Goal: Communication & Community: Answer question/provide support

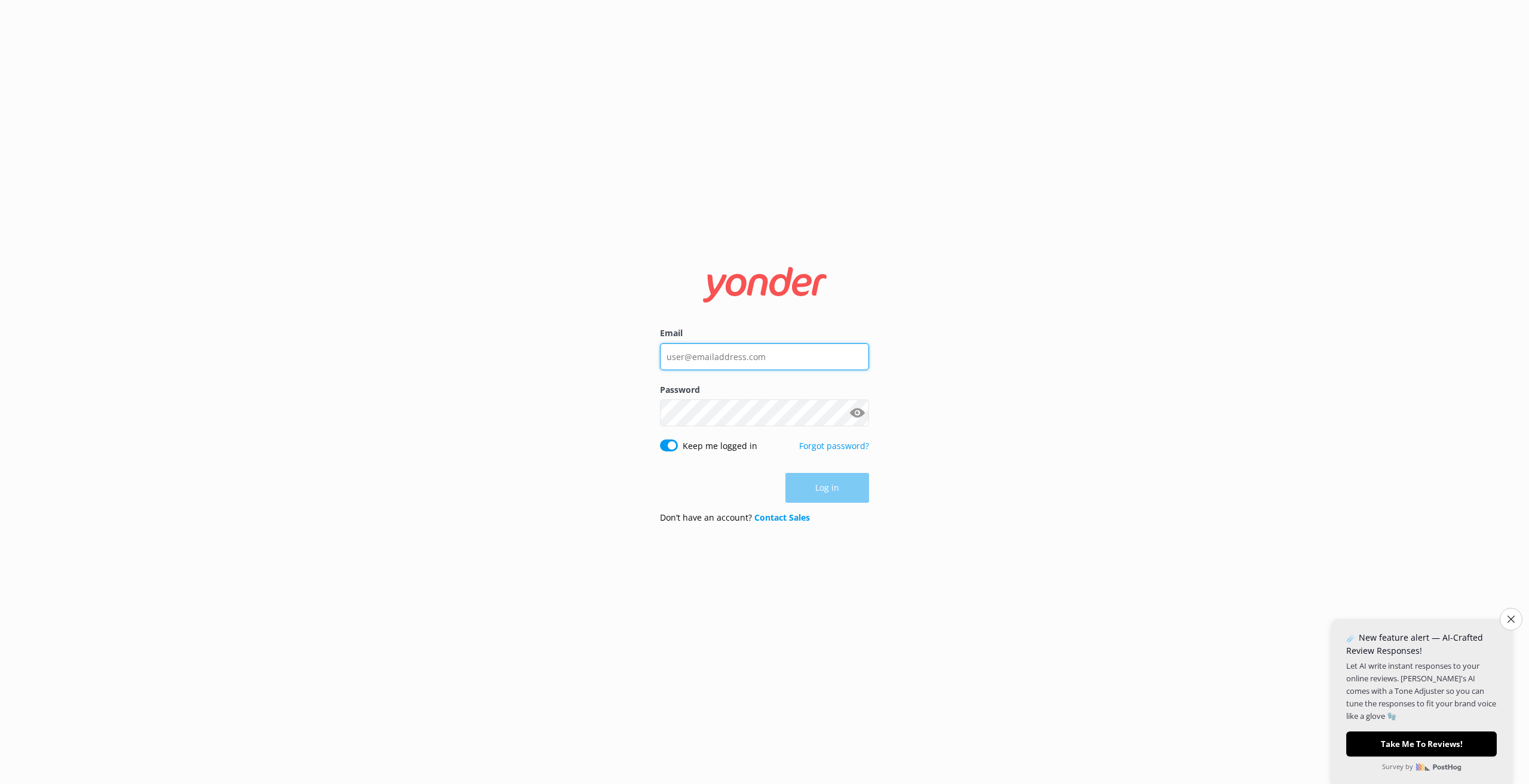
click at [743, 364] on input "Email" at bounding box center [764, 357] width 209 height 27
type input "[PERSON_NAME][EMAIL_ADDRESS][DOMAIN_NAME]"
click at [732, 423] on div "Password Show password" at bounding box center [764, 411] width 209 height 56
click button "Log in" at bounding box center [827, 489] width 84 height 30
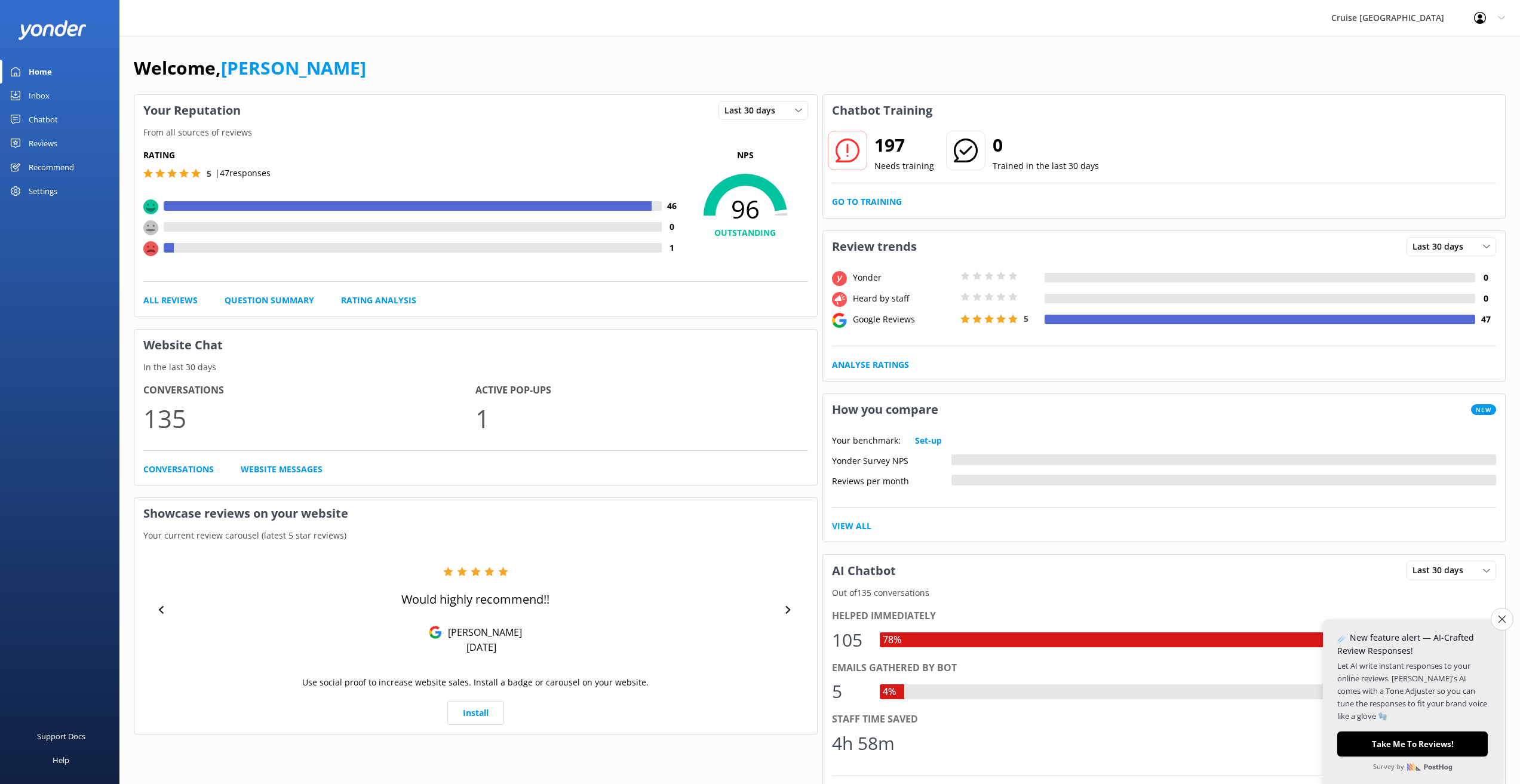
click at [47, 120] on div "Chatbot" at bounding box center [43, 120] width 29 height 24
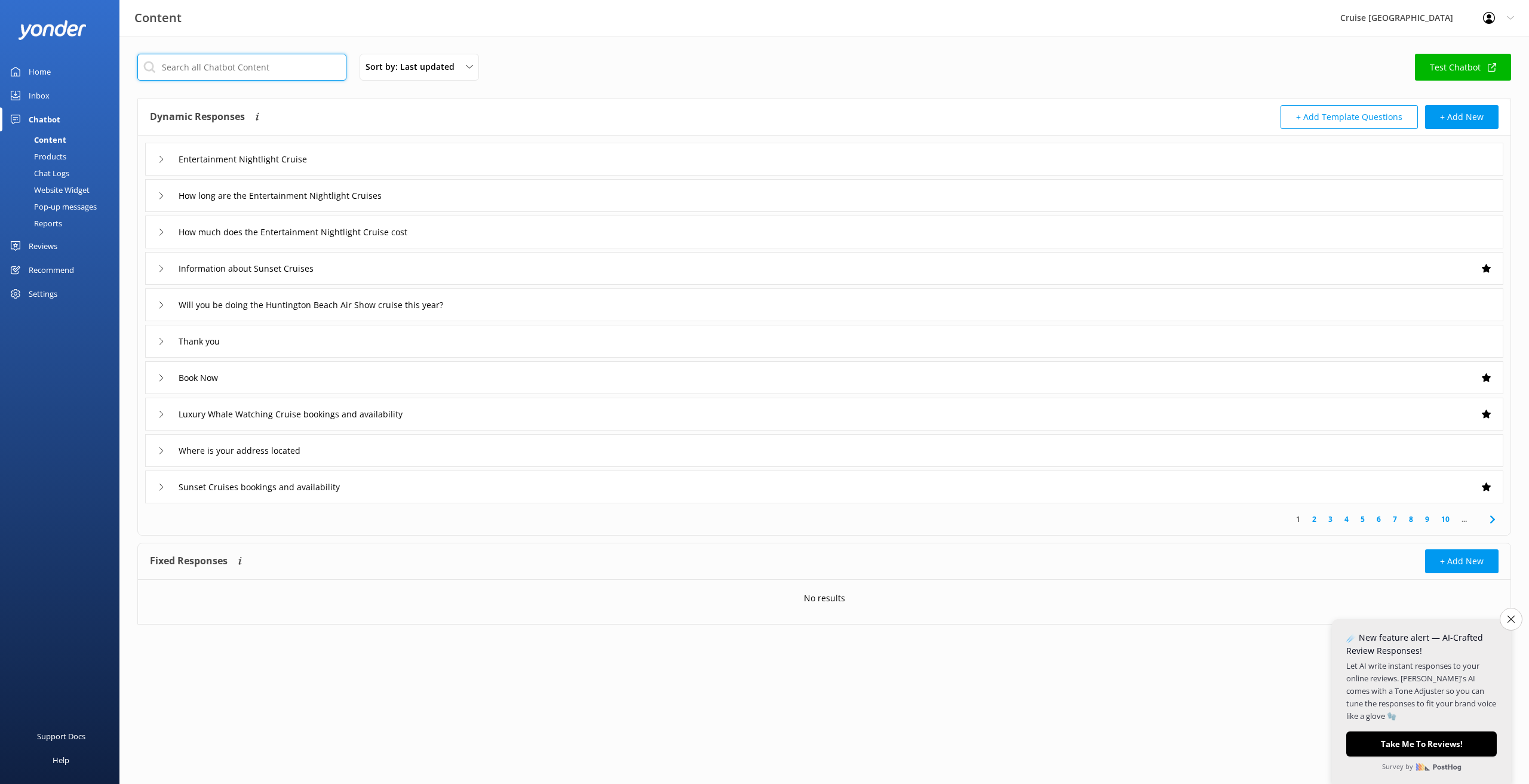
click at [190, 75] on input "text" at bounding box center [242, 67] width 209 height 27
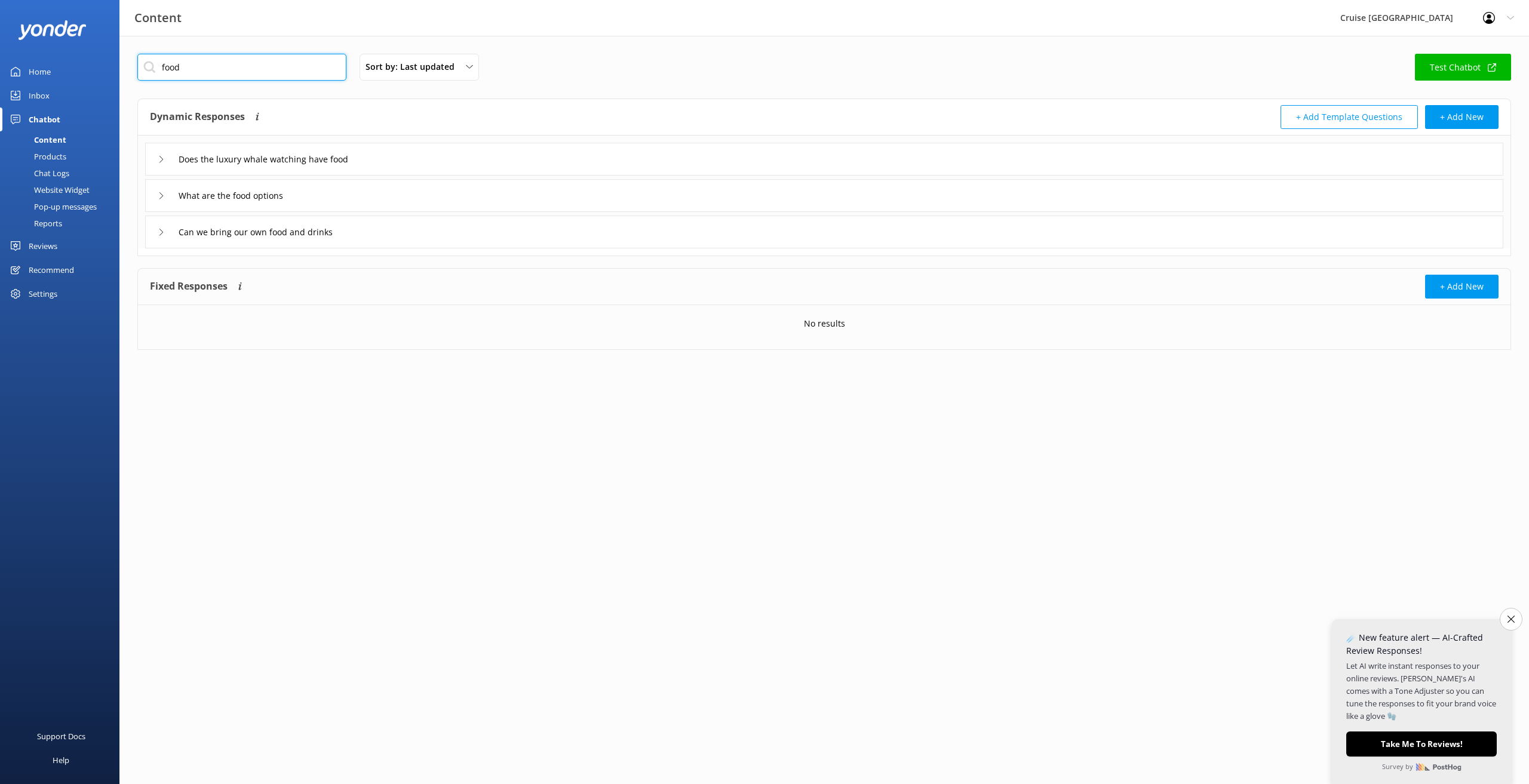
type input "food"
click at [161, 235] on icon at bounding box center [161, 233] width 8 height 8
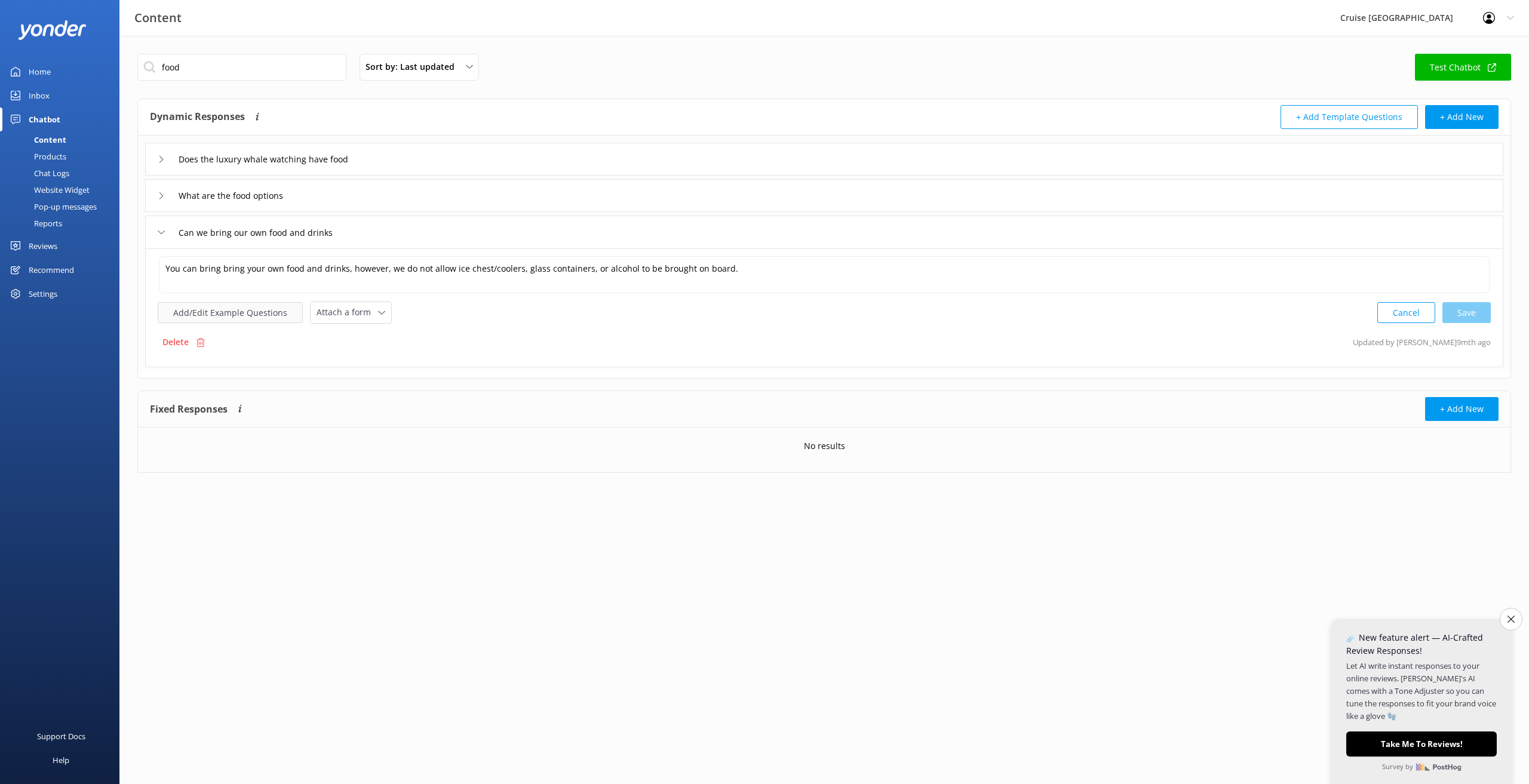
click at [225, 313] on button "Add/Edit Example Questions" at bounding box center [230, 313] width 145 height 21
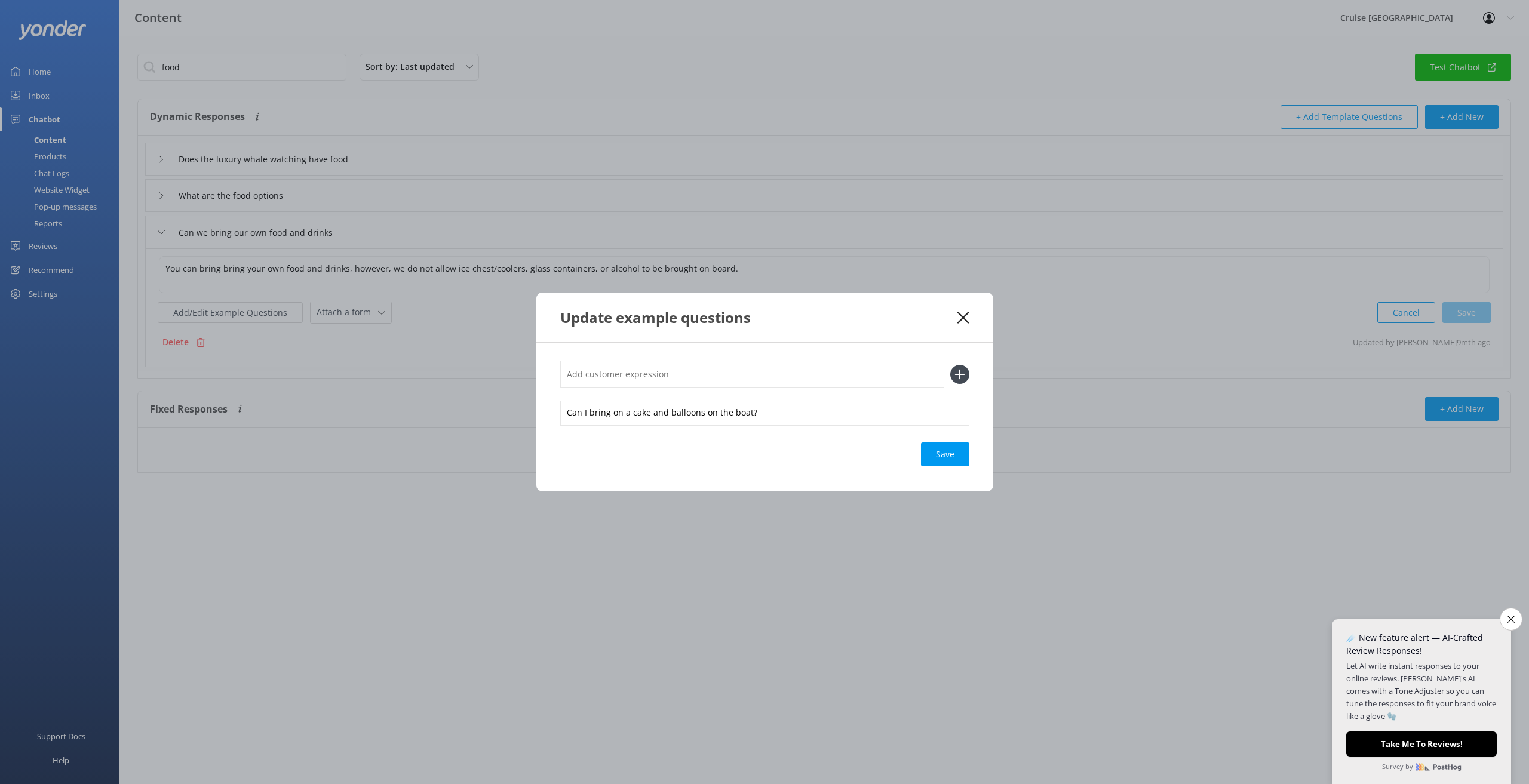
click at [963, 312] on icon at bounding box center [963, 318] width 11 height 12
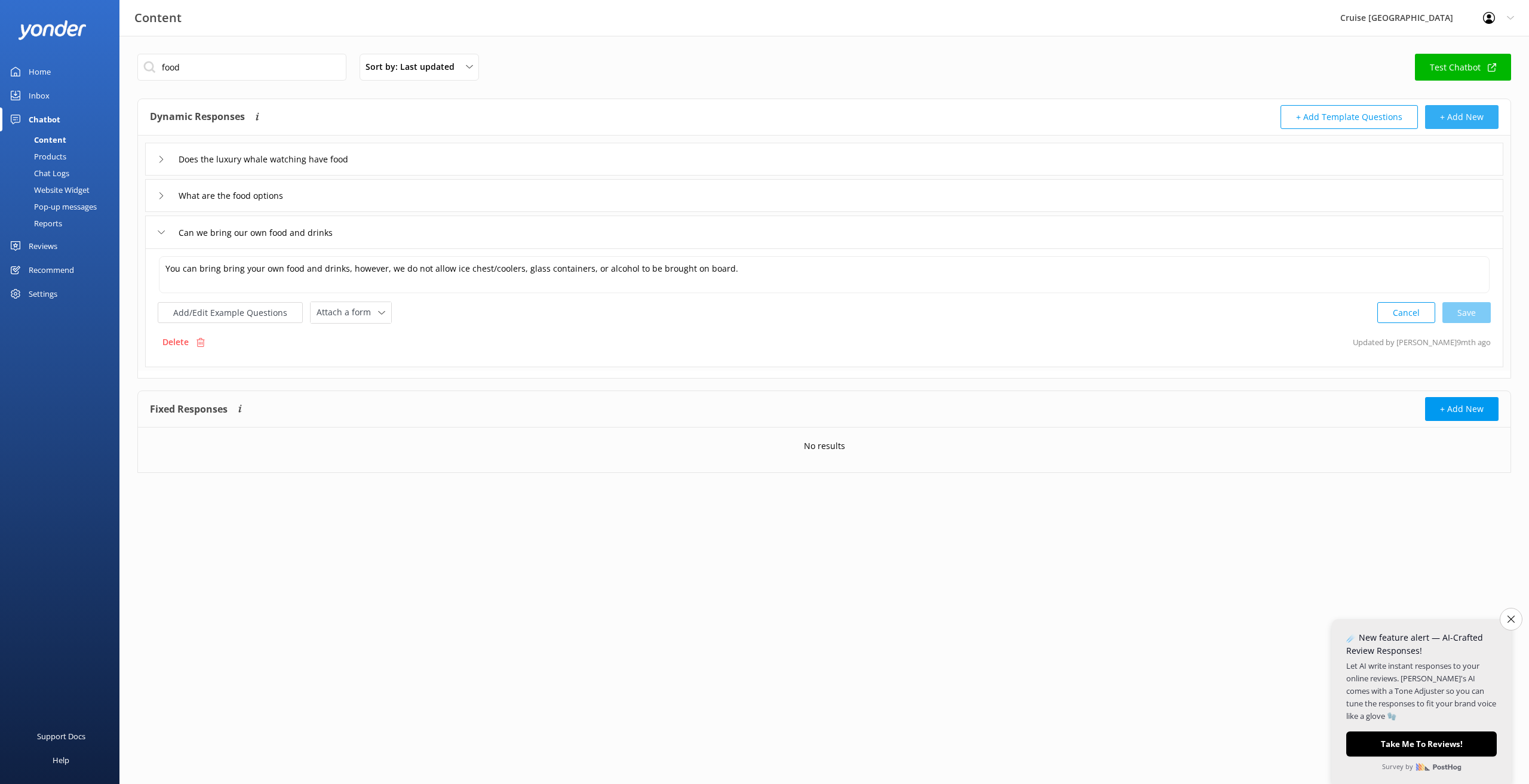
click at [1460, 118] on button "+ Add New" at bounding box center [1462, 117] width 74 height 24
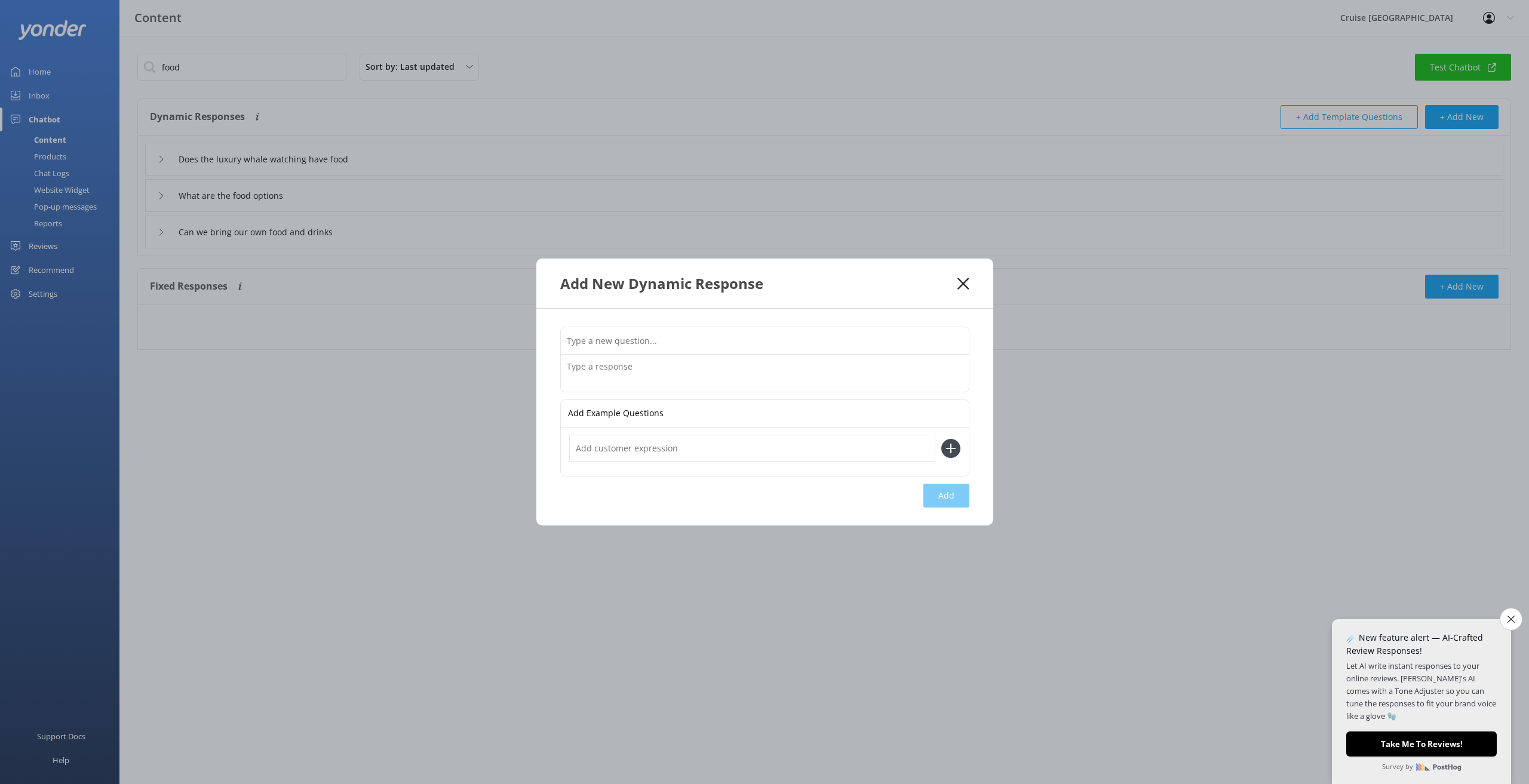
click at [636, 338] on input "text" at bounding box center [765, 341] width 408 height 27
click at [623, 362] on textarea at bounding box center [765, 373] width 408 height 37
click at [649, 341] on input "can we bring food" at bounding box center [765, 341] width 408 height 27
type input "can we bring food?"
type textarea "You may bring food and non alcoholic drinks. We do not allow ice chests, cooler…"
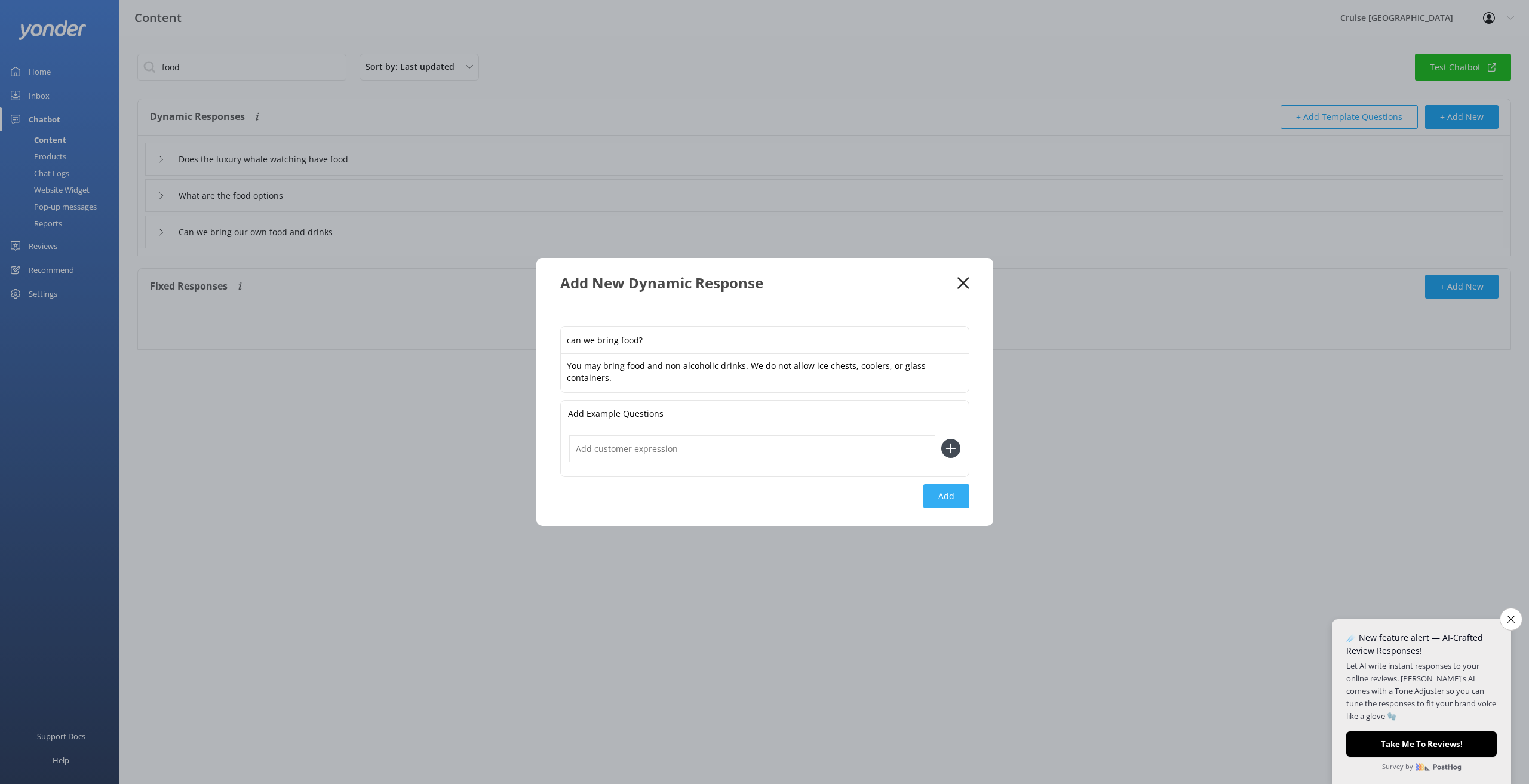
click at [950, 500] on button "Add" at bounding box center [946, 496] width 46 height 24
type input "can we bring food?"
type input "Does the luxury whale watching have food"
type input "What are the food options"
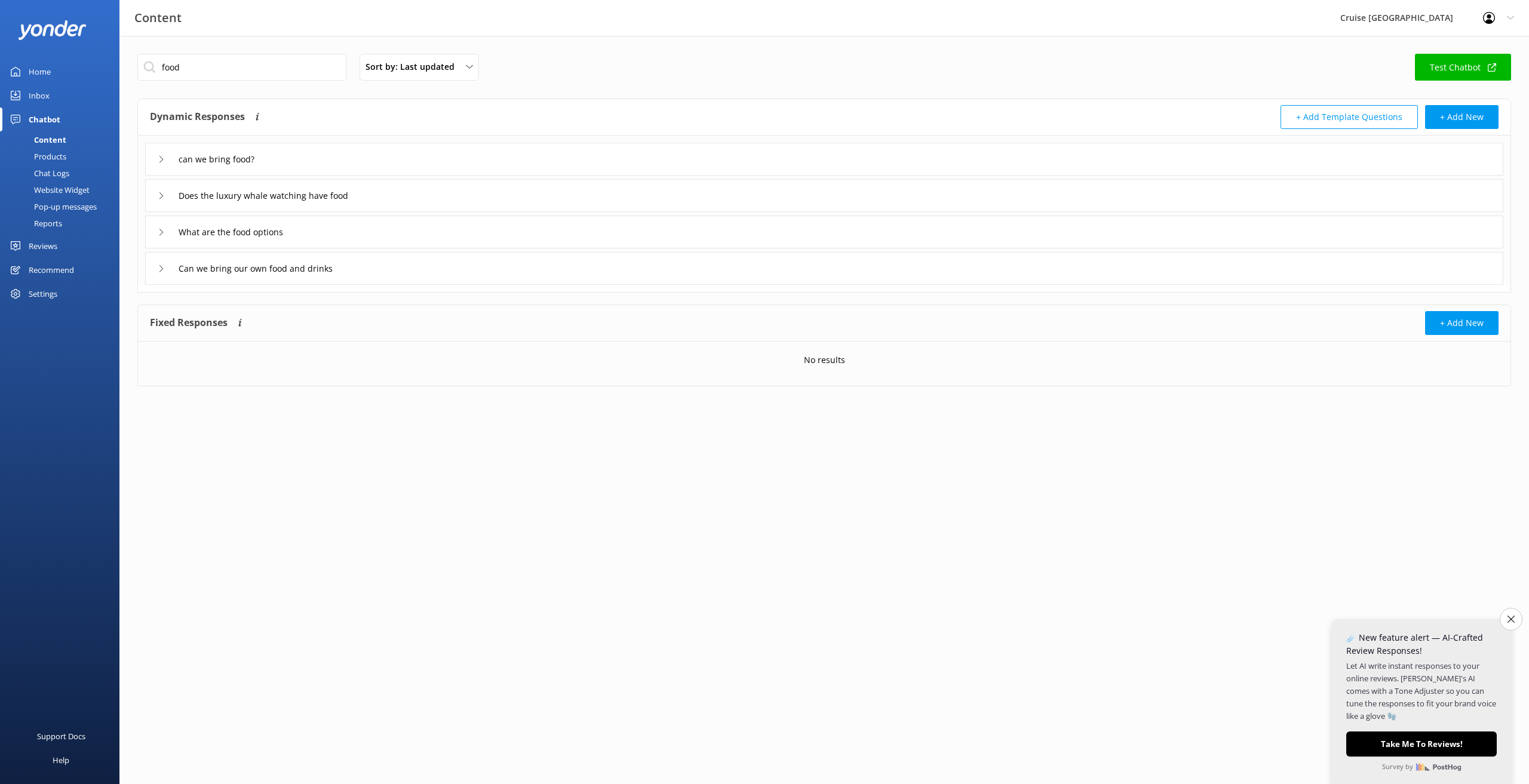
click at [42, 95] on div "Inbox" at bounding box center [39, 96] width 21 height 24
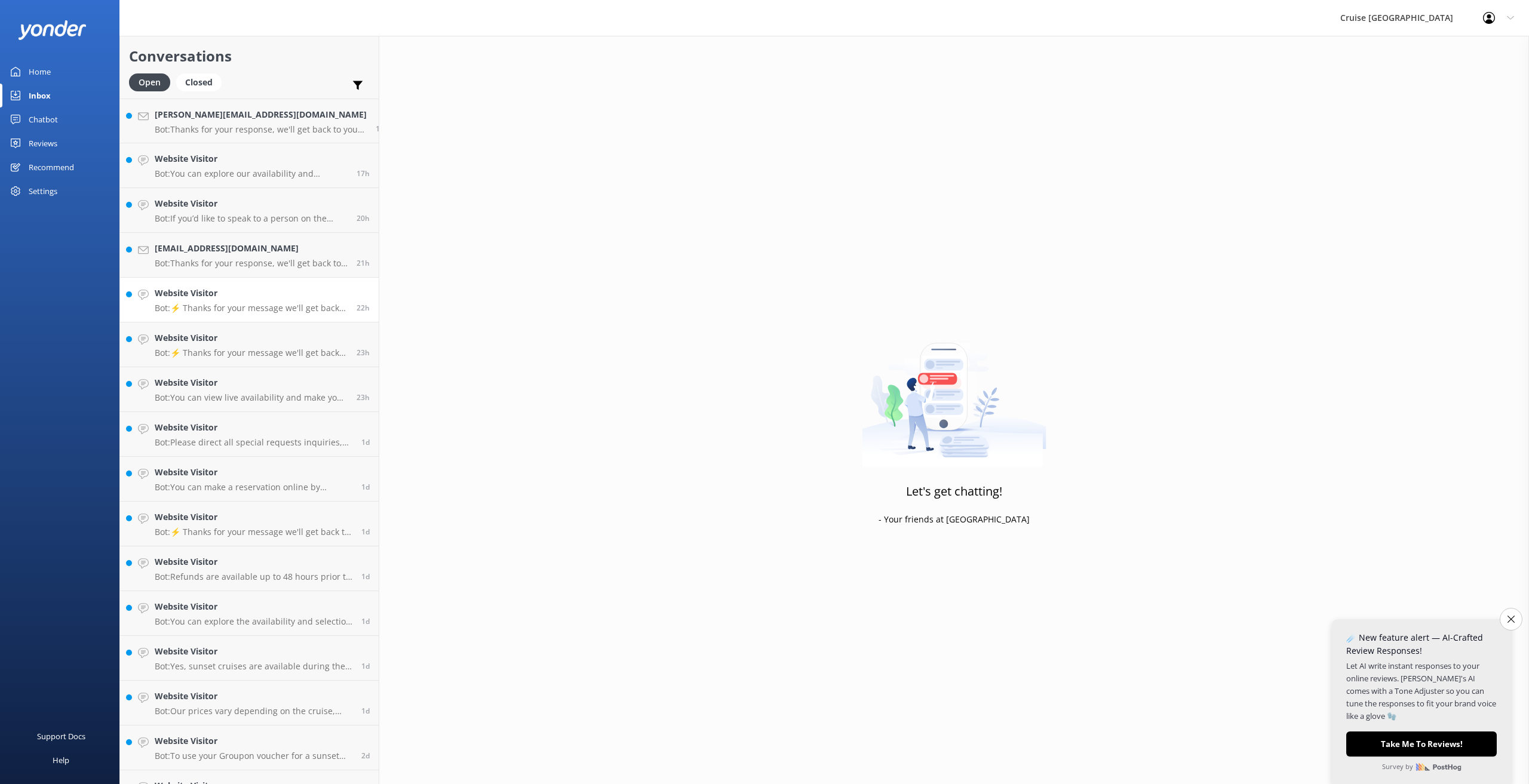
click at [242, 303] on p "Bot: ⚡ Thanks for your message we'll get back to you as soon as we can. Feel fr…" at bounding box center [251, 308] width 193 height 11
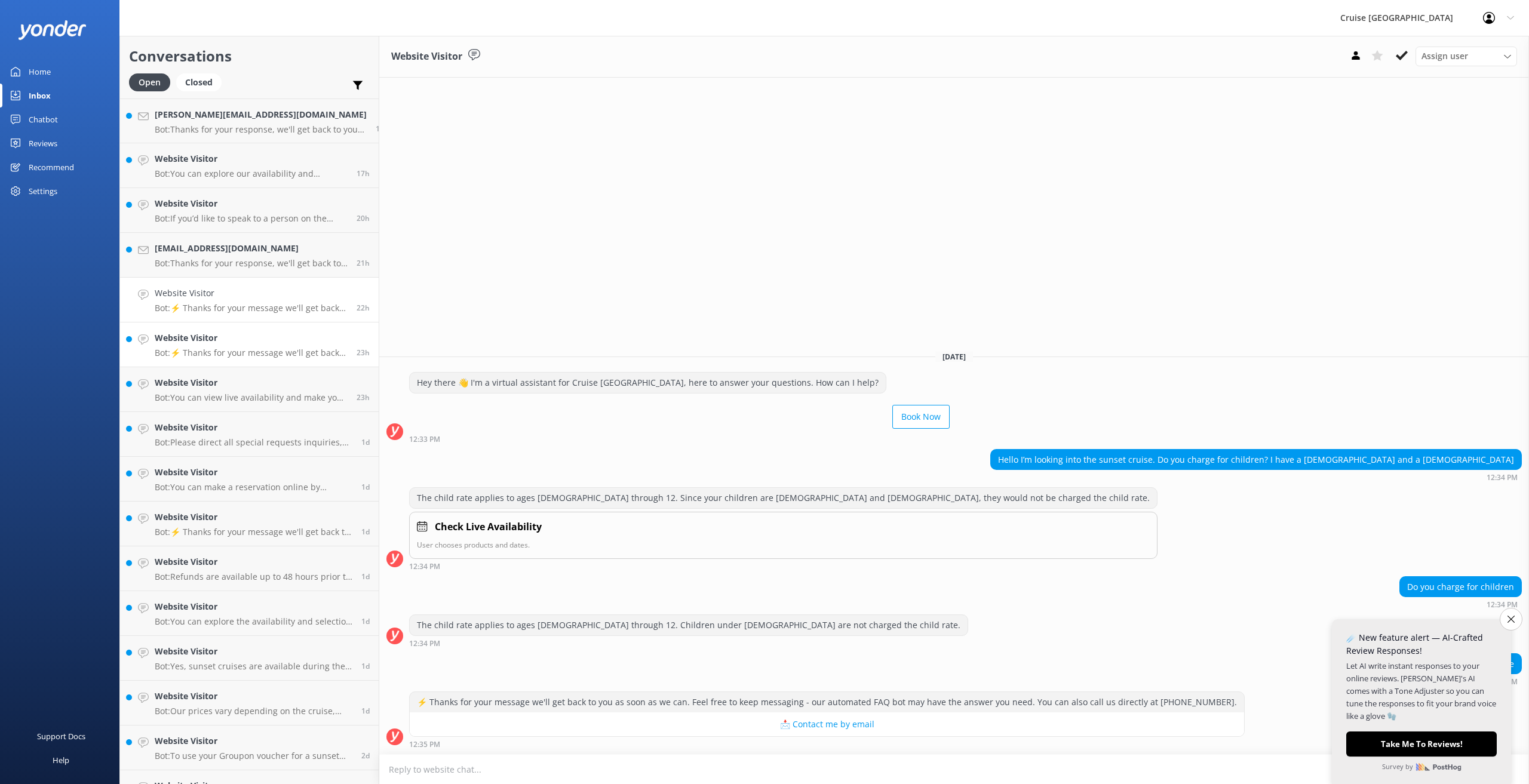
click at [240, 347] on div "Website Visitor Bot: ⚡ Thanks for your message we'll get back to you as soon as…" at bounding box center [251, 344] width 193 height 26
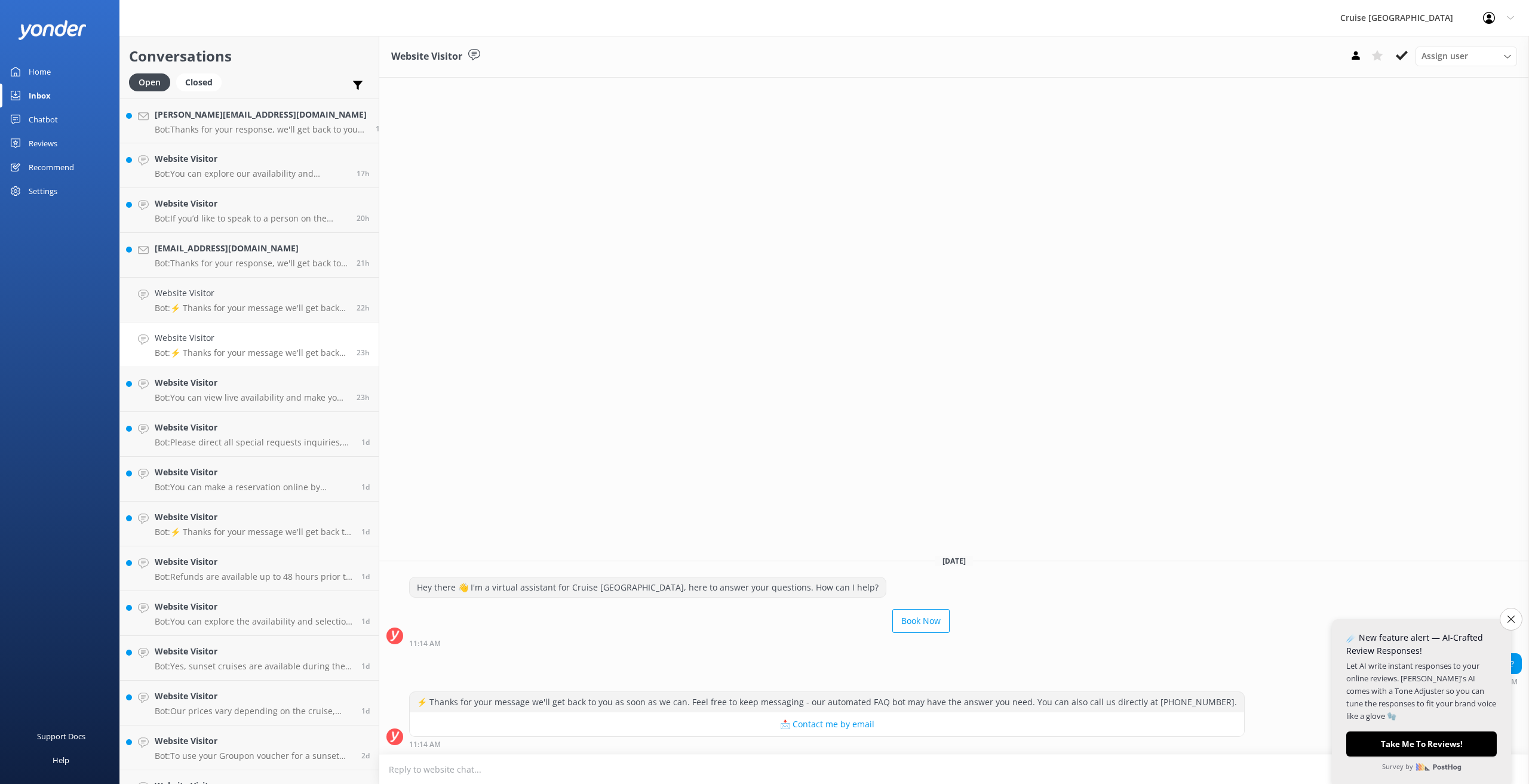
click at [1511, 615] on button "Close survey" at bounding box center [1511, 619] width 23 height 23
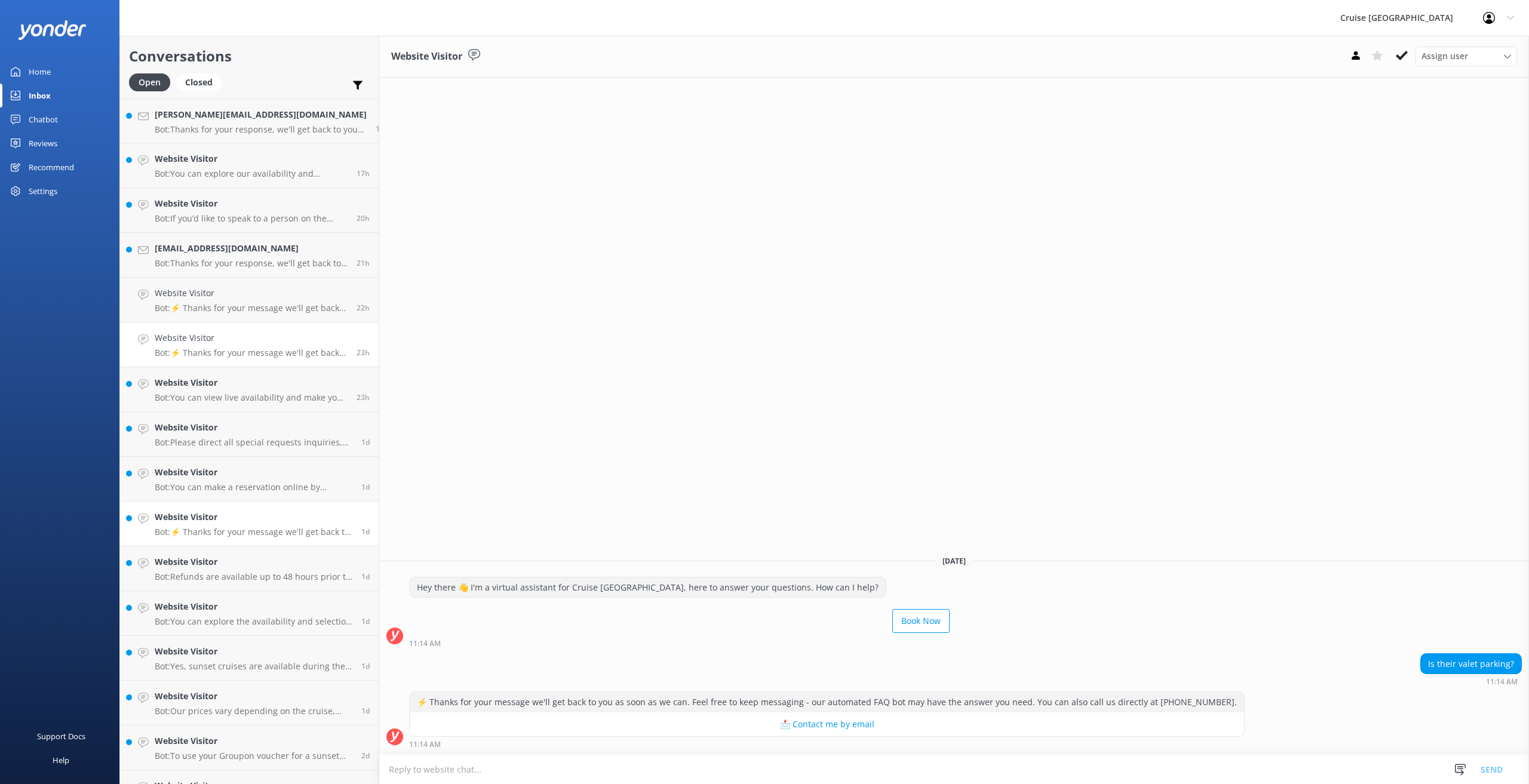
click at [225, 524] on h4 "Website Visitor" at bounding box center [253, 517] width 198 height 13
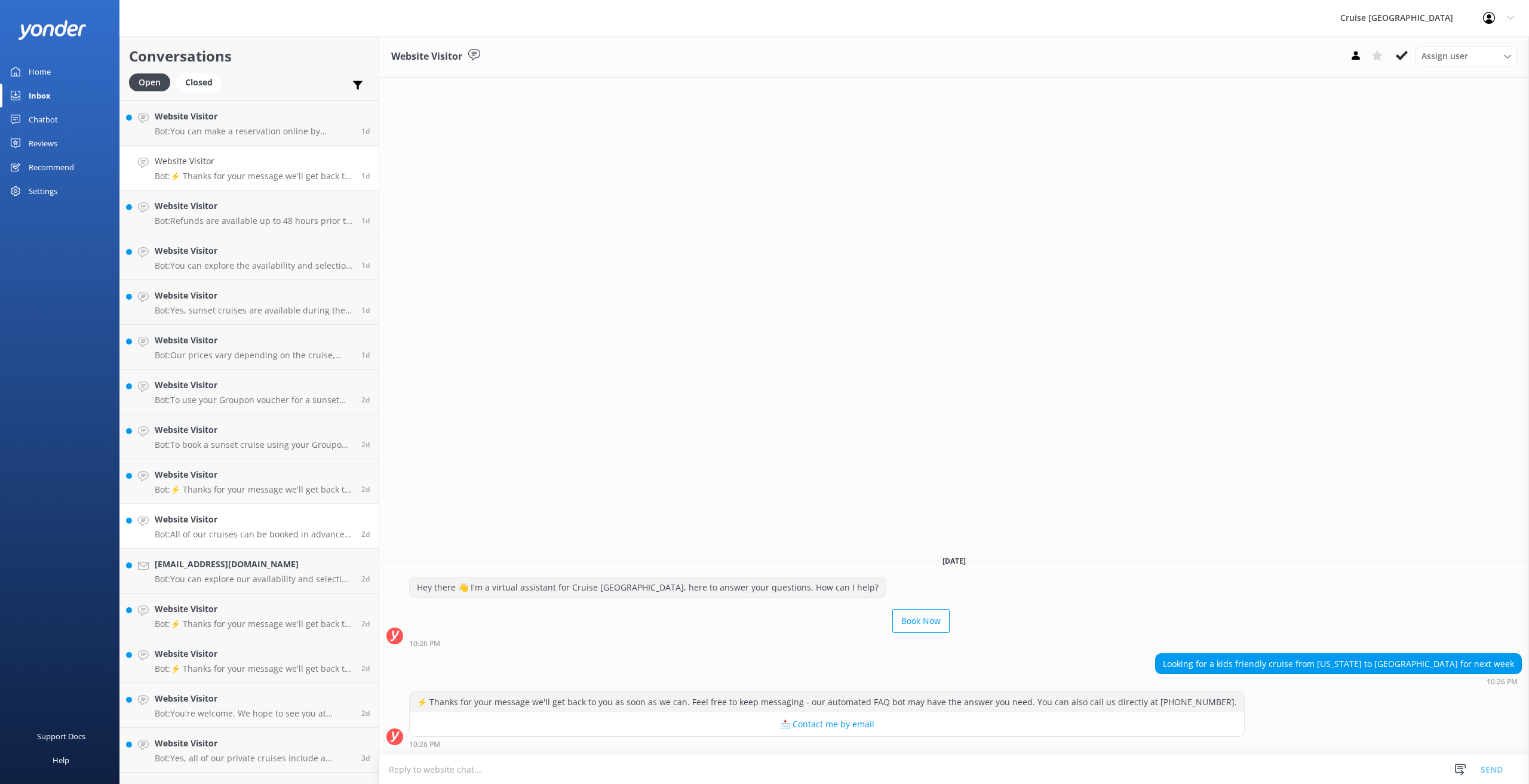
scroll to position [358, 0]
click at [243, 480] on div "Website Visitor Bot: ⚡ Thanks for your message we'll get back to you as soon as…" at bounding box center [253, 479] width 198 height 26
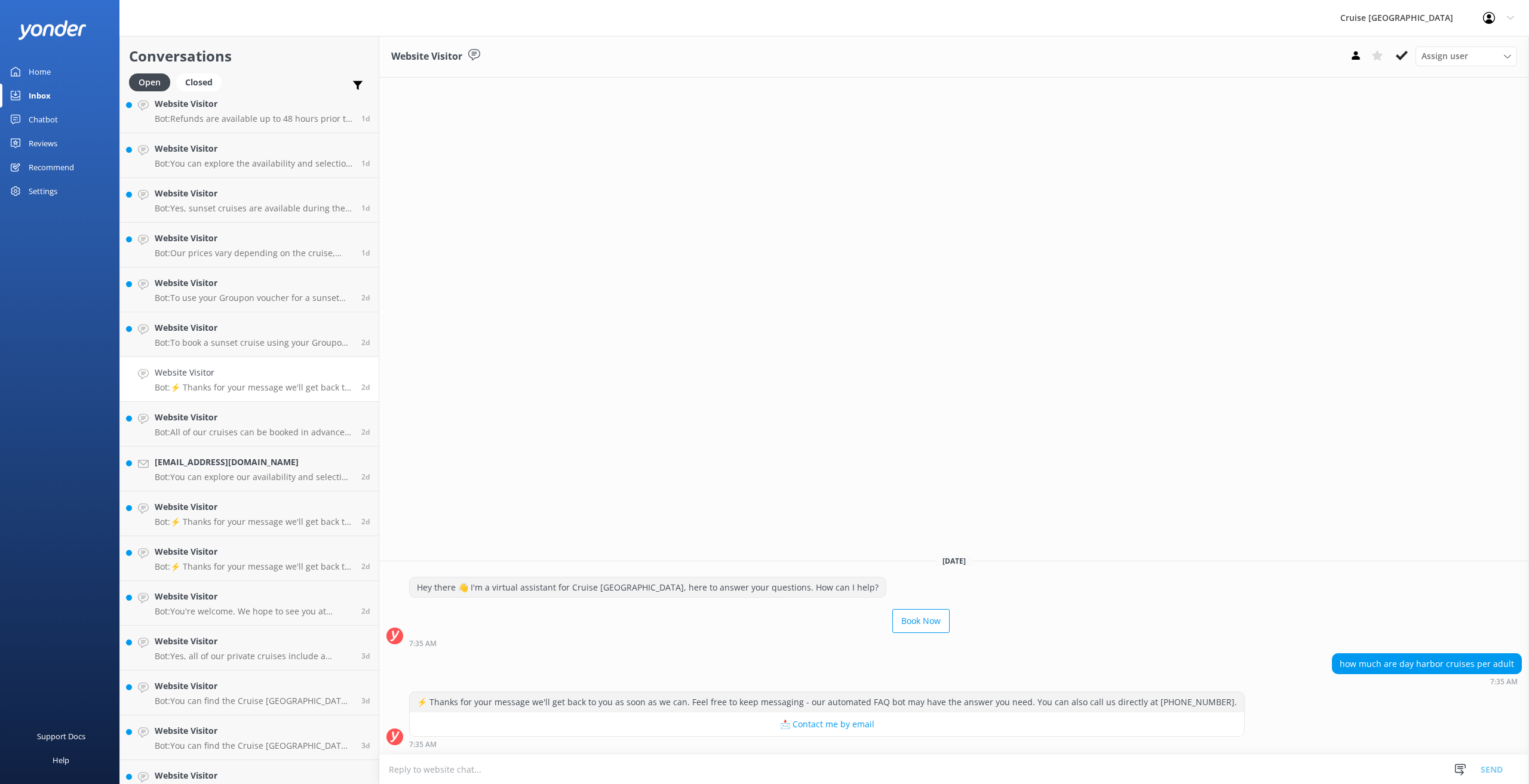
scroll to position [524, 0]
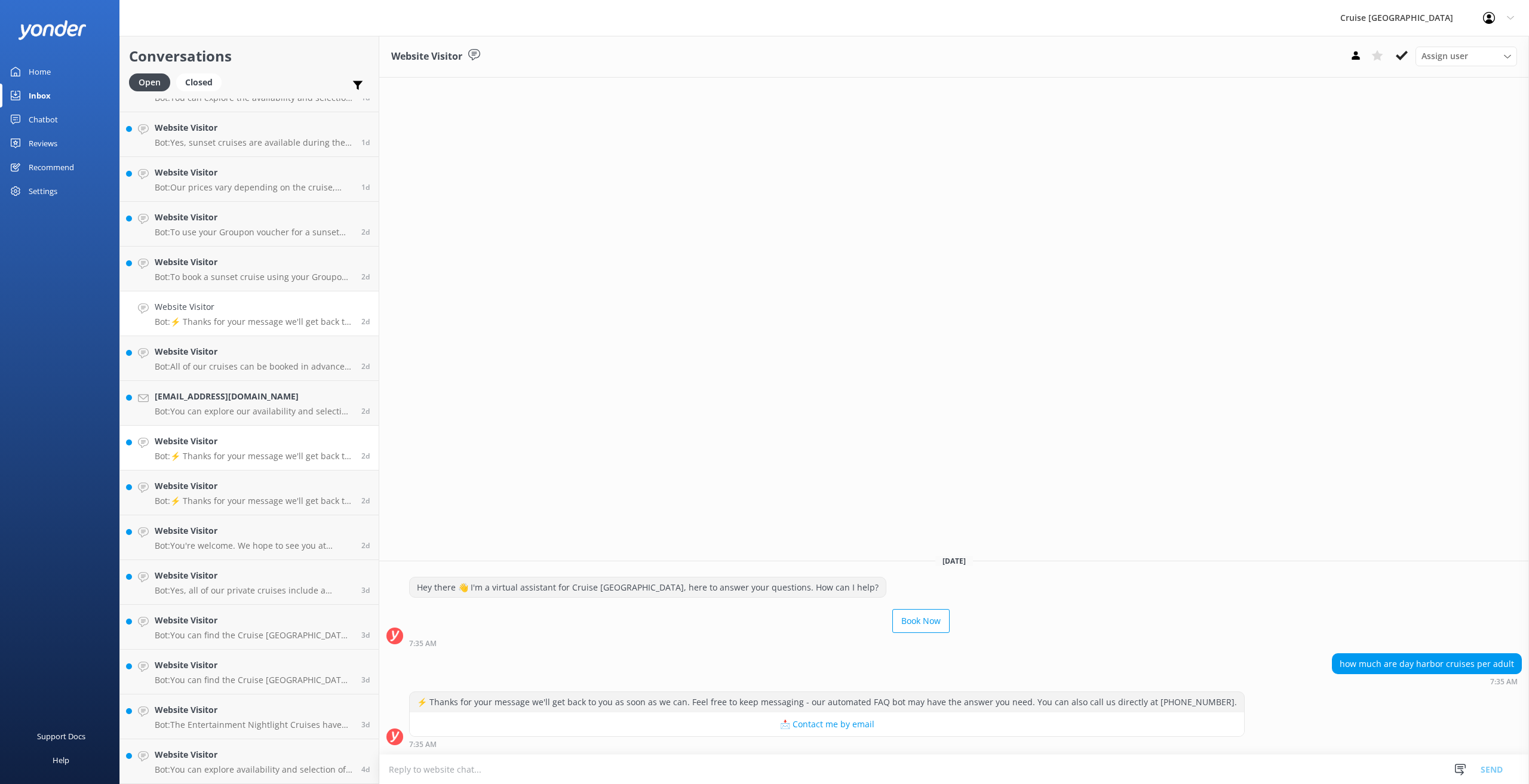
click at [252, 463] on link "Website Visitor Bot: ⚡ Thanks for your message we'll get back to you as soon as…" at bounding box center [249, 447] width 258 height 44
click at [246, 496] on p "Bot: ⚡ Thanks for your message we'll get back to you as soon as we can. Feel fr…" at bounding box center [253, 501] width 198 height 11
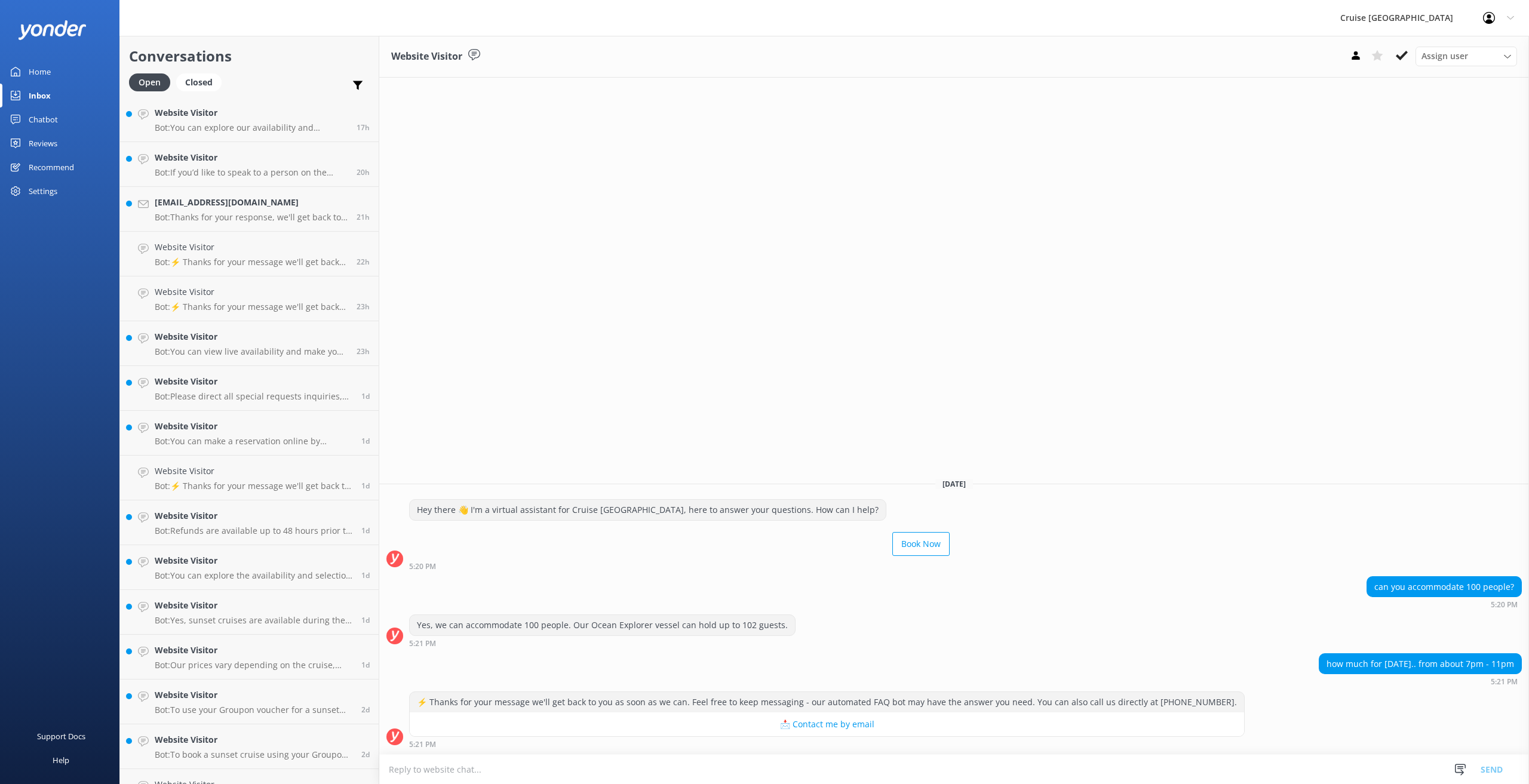
scroll to position [0, 0]
click at [205, 137] on link "[PERSON_NAME][EMAIL_ADDRESS][DOMAIN_NAME] Bot: Thanks for your response, we'll …" at bounding box center [249, 120] width 258 height 44
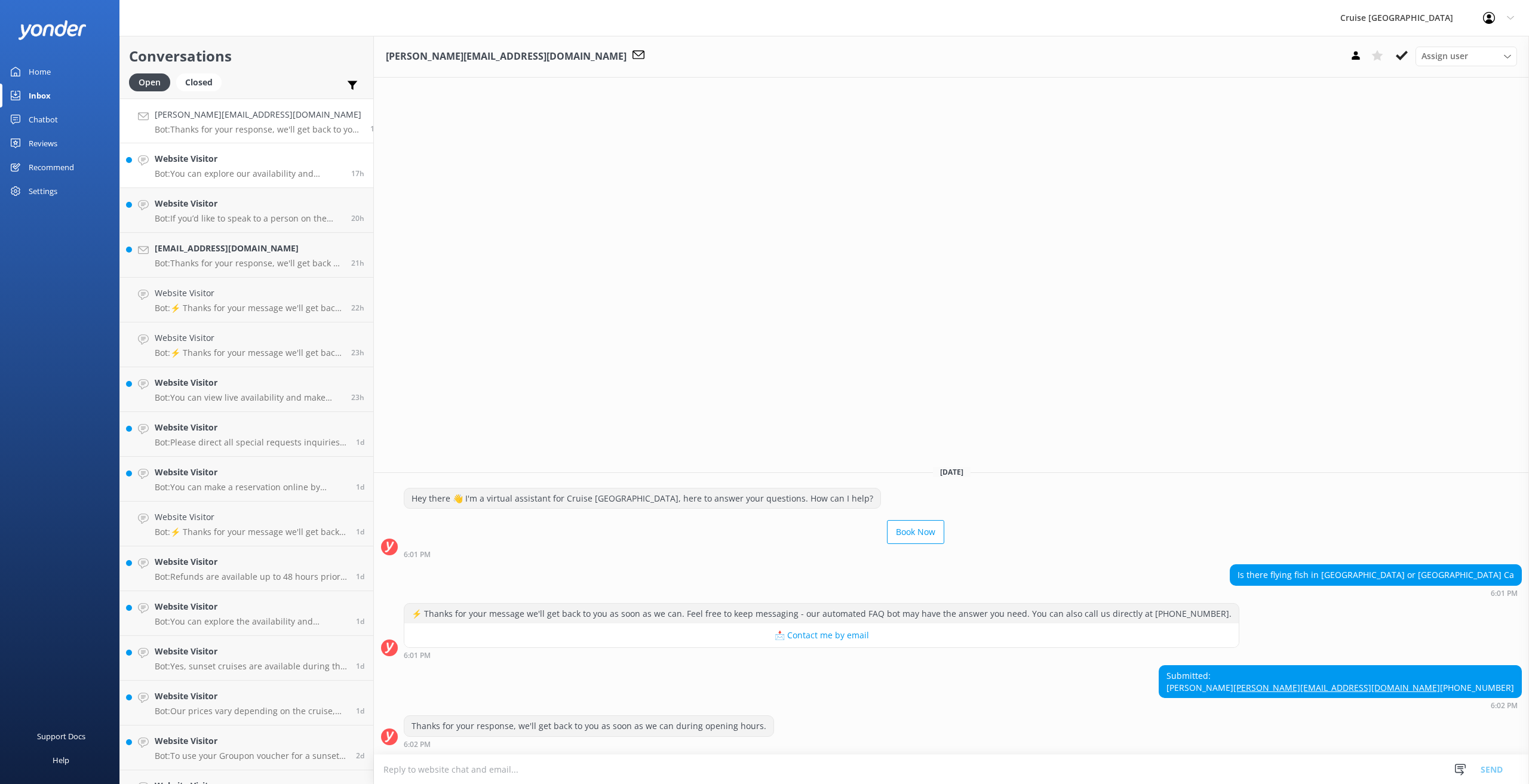
click at [212, 162] on h4 "Website Visitor" at bounding box center [248, 158] width 188 height 13
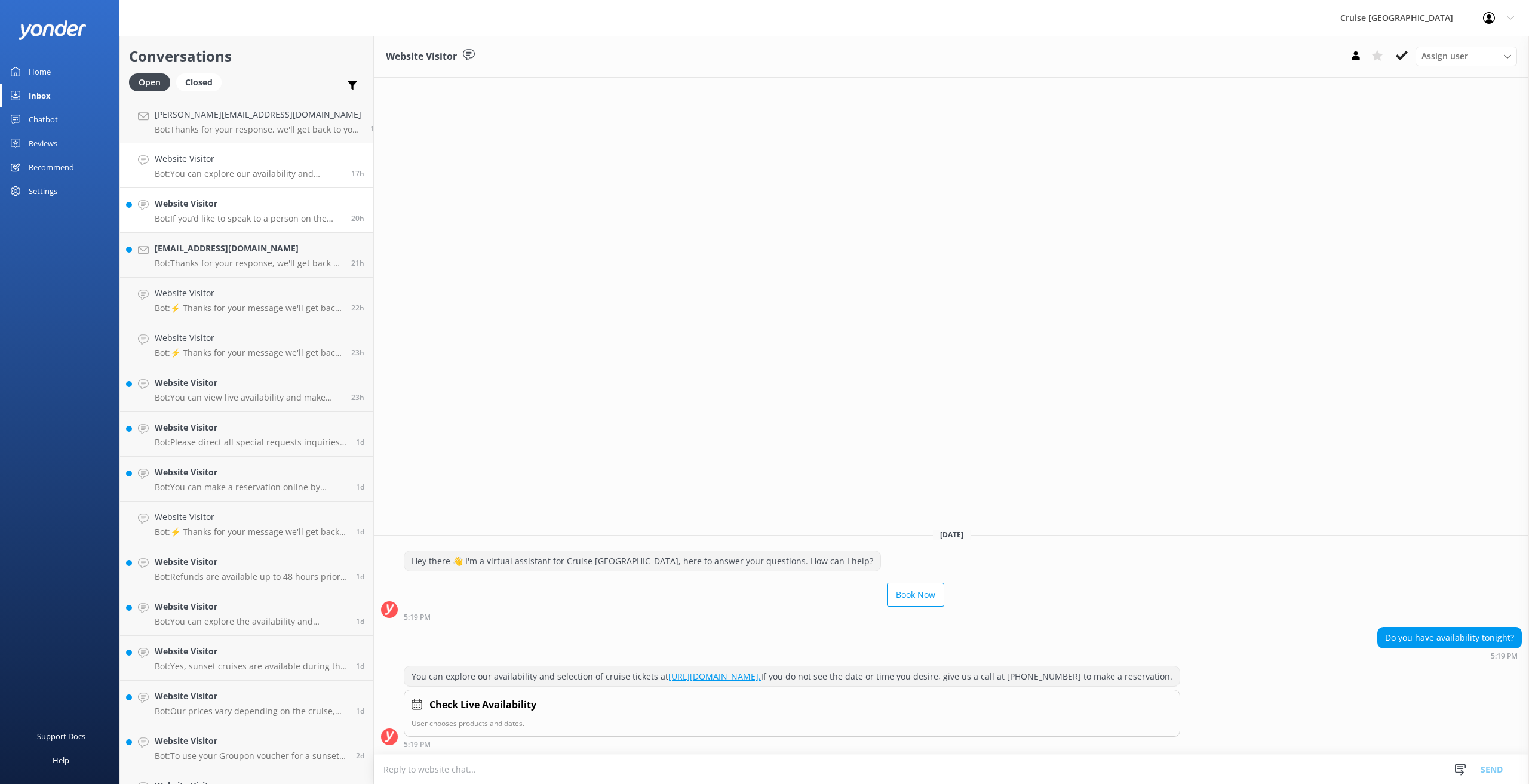
click at [203, 206] on h4 "Website Visitor" at bounding box center [248, 203] width 188 height 13
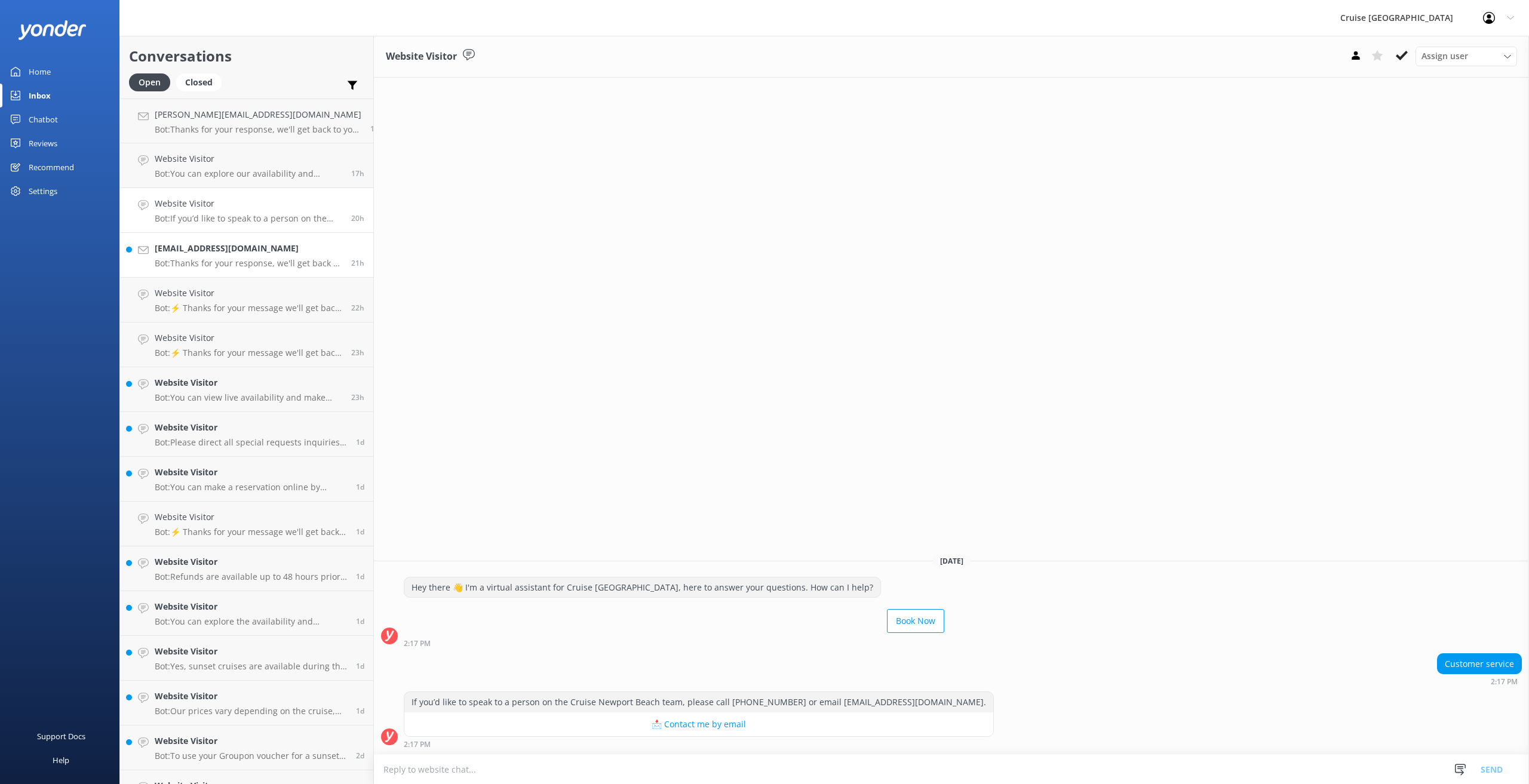
click at [200, 250] on h4 "[EMAIL_ADDRESS][DOMAIN_NAME]" at bounding box center [248, 248] width 188 height 13
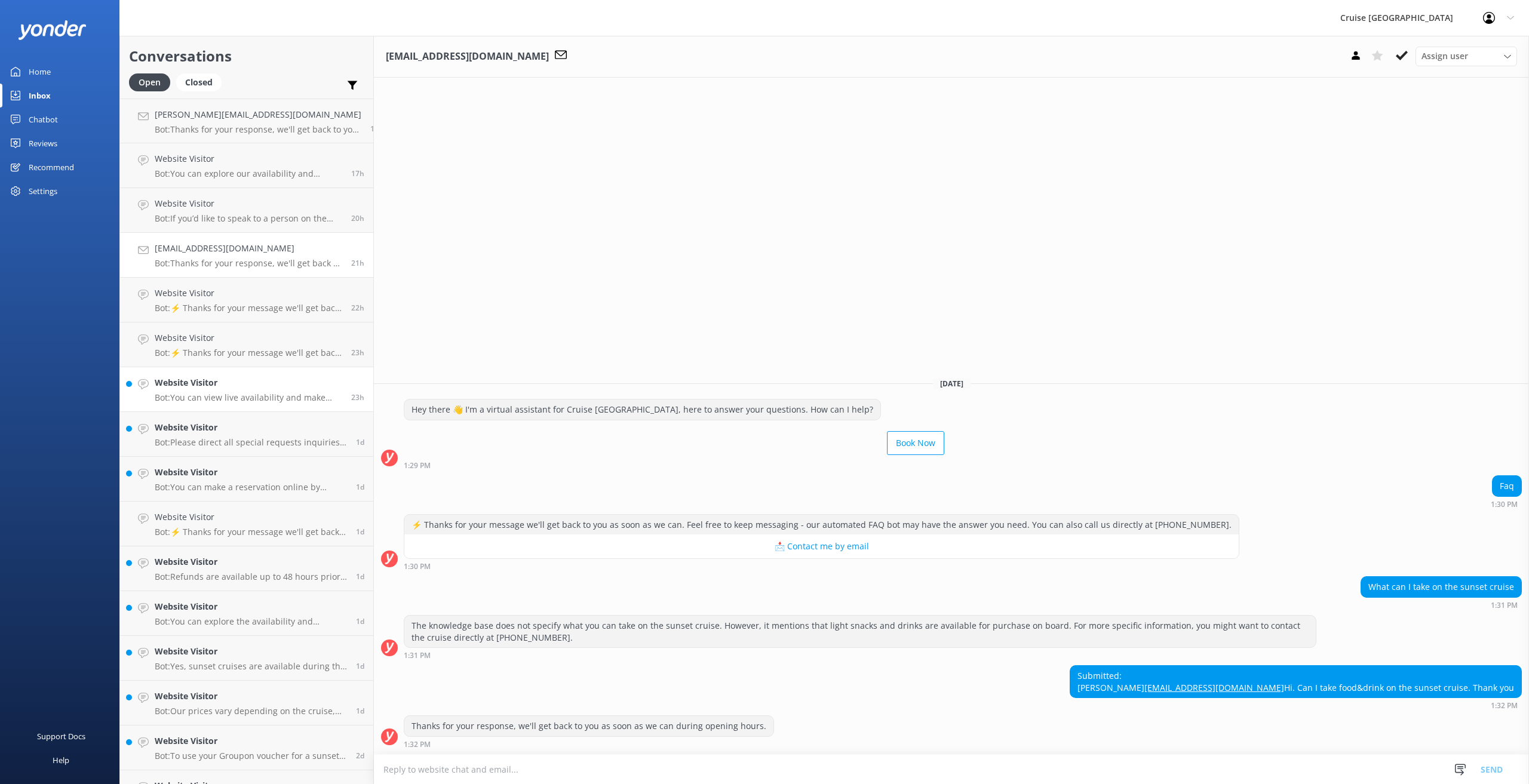
click at [176, 395] on p "Bot: You can view live availability and make your reservation for the Sunset Cr…" at bounding box center [248, 398] width 188 height 11
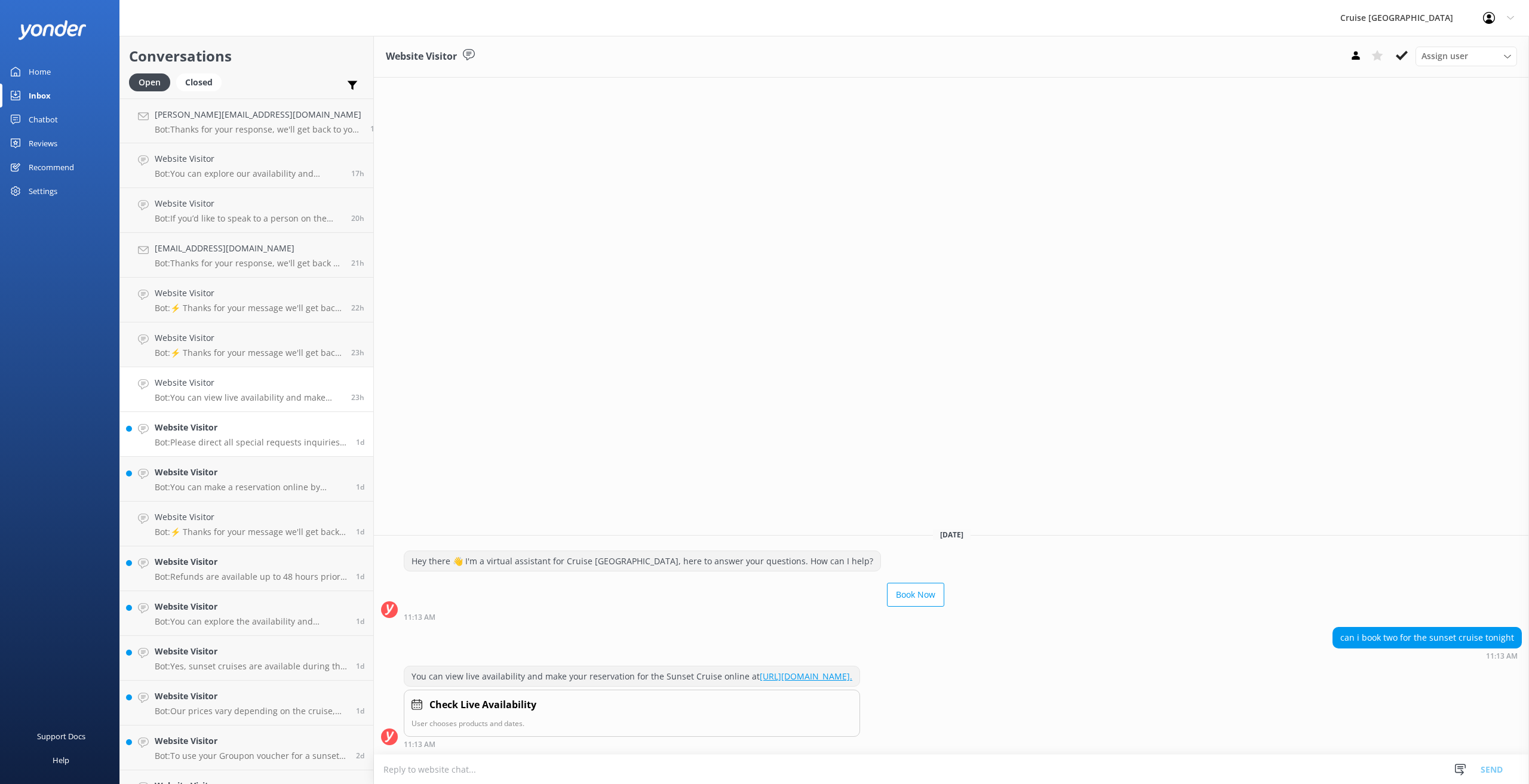
click at [178, 426] on h4 "Website Visitor" at bounding box center [250, 427] width 192 height 13
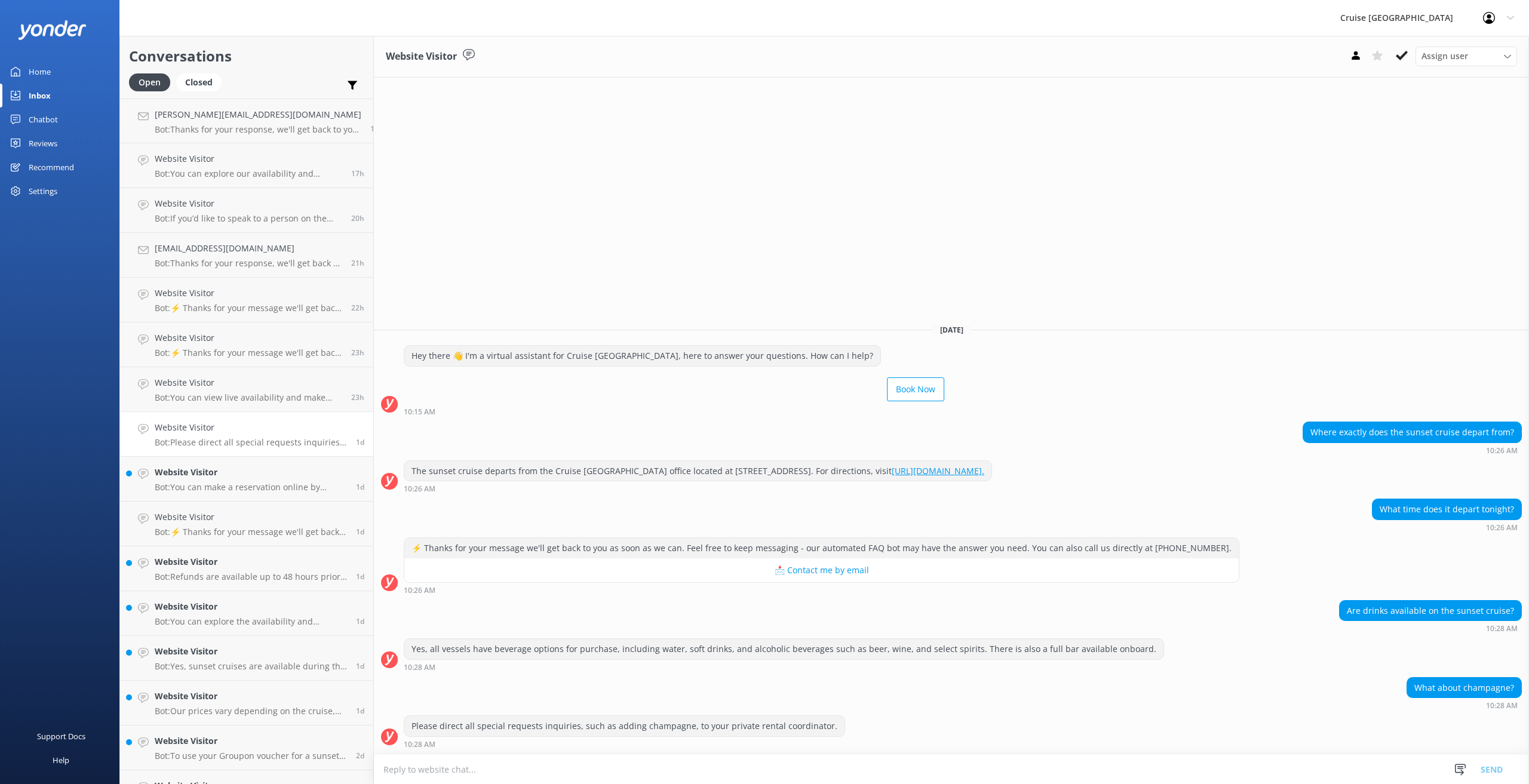
click at [47, 95] on div "Inbox" at bounding box center [39, 96] width 22 height 24
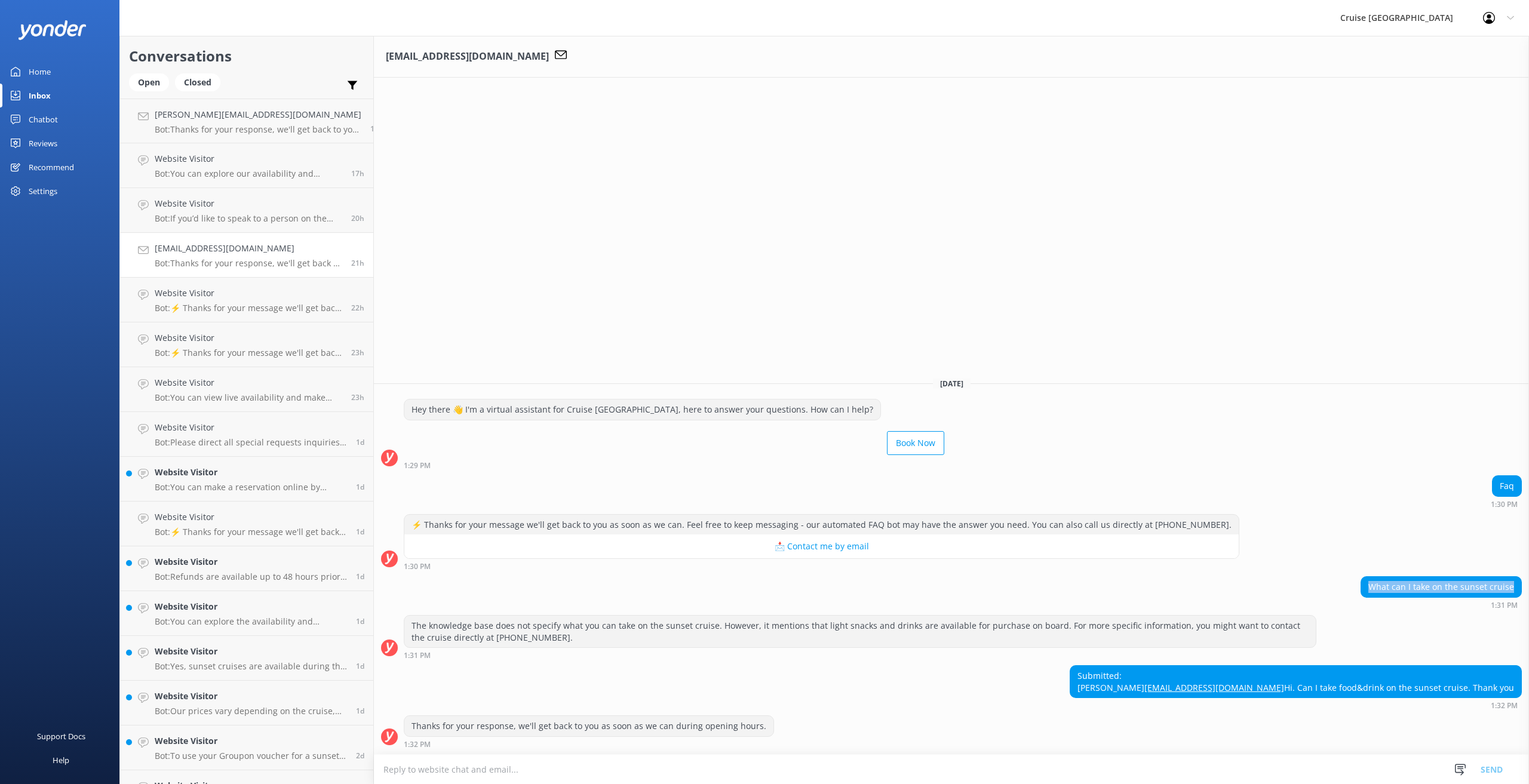
drag, startPoint x: 1373, startPoint y: 559, endPoint x: 1518, endPoint y: 570, distance: 145.4
click at [1518, 577] on div "What can I take on the sunset cruise" at bounding box center [1441, 587] width 160 height 20
copy div "What can I take on the sunset cruise"
click at [46, 118] on div "Chatbot" at bounding box center [43, 120] width 29 height 24
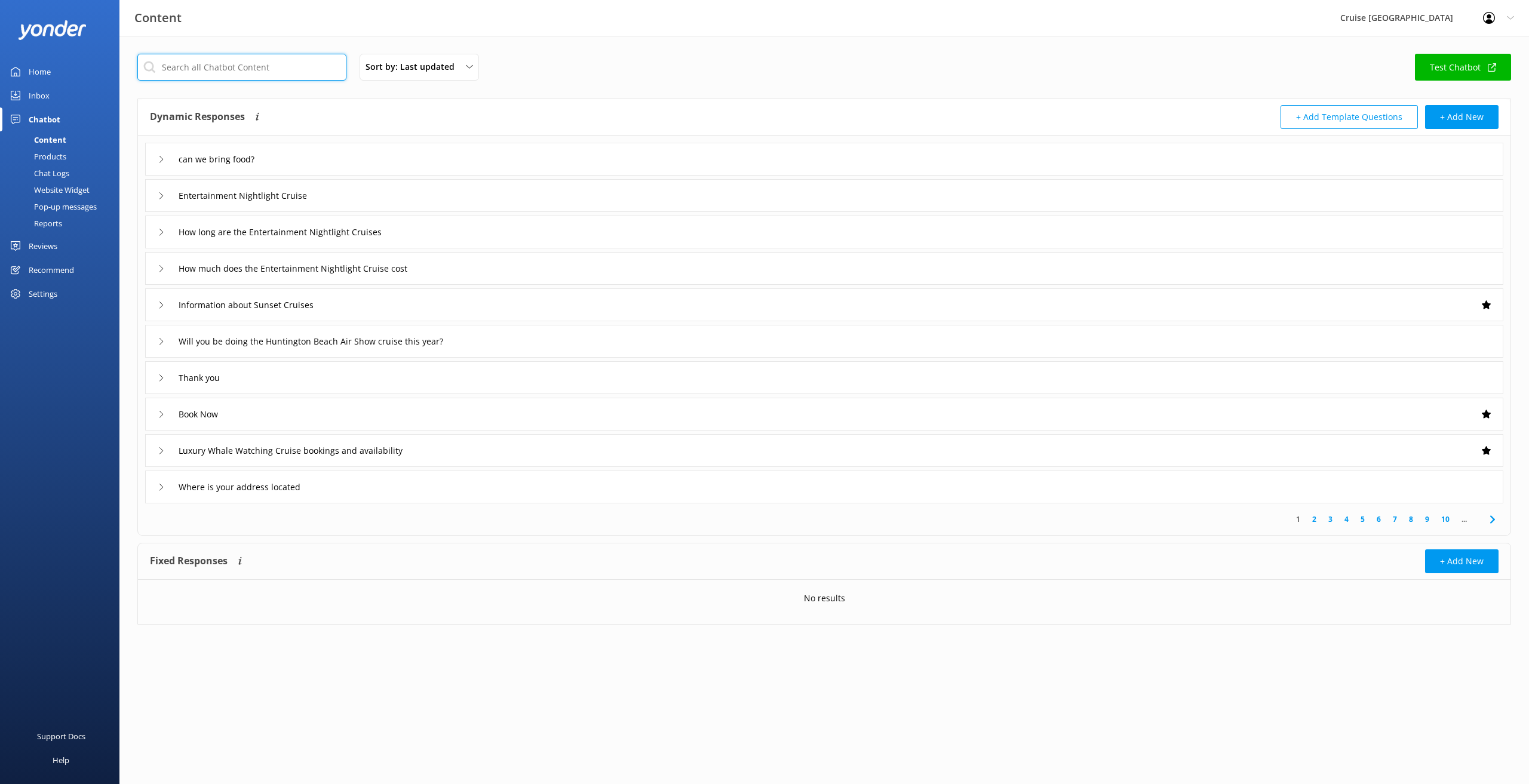
click at [189, 69] on input "text" at bounding box center [242, 67] width 209 height 27
paste input "What can I take on the sunset cruise"
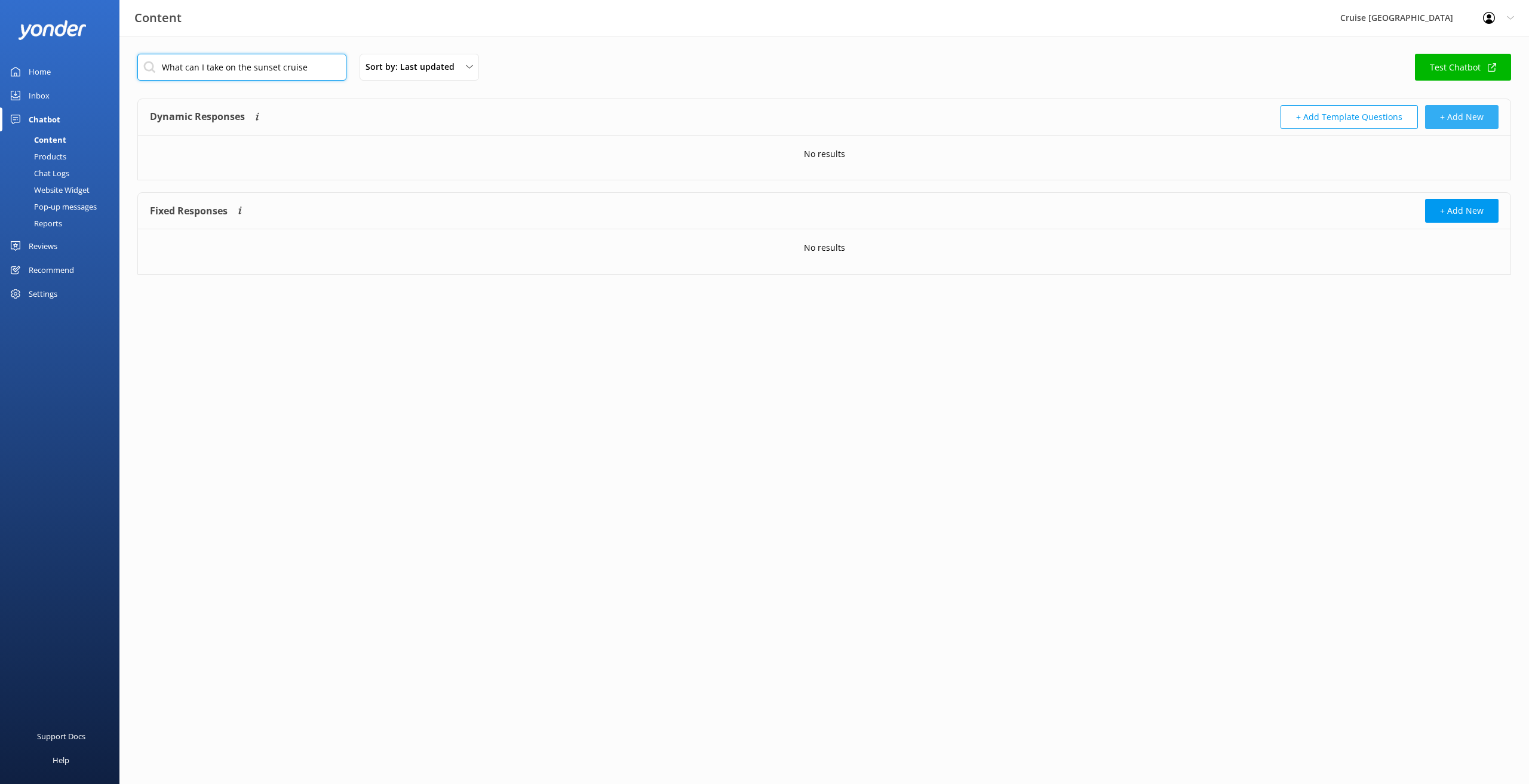
type input "What can I take on the sunset cruise"
click at [1452, 122] on button "+ Add New" at bounding box center [1462, 117] width 74 height 24
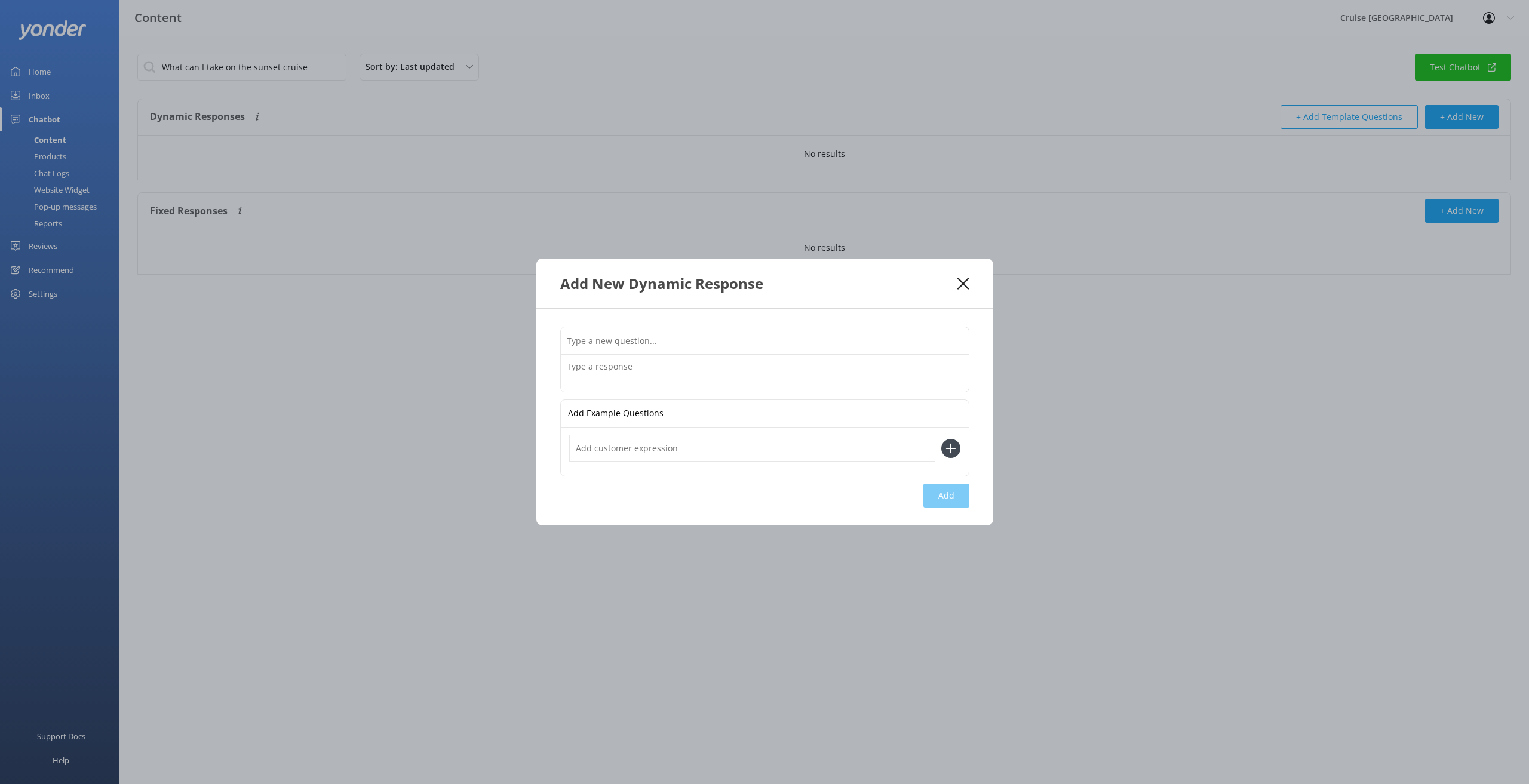
click at [672, 345] on input "text" at bounding box center [765, 341] width 408 height 27
paste input "What can I take on the sunset cruise"
type input "What can I take on the sunset cruise?"
click at [685, 369] on textarea at bounding box center [765, 373] width 408 height 37
type textarea "I"
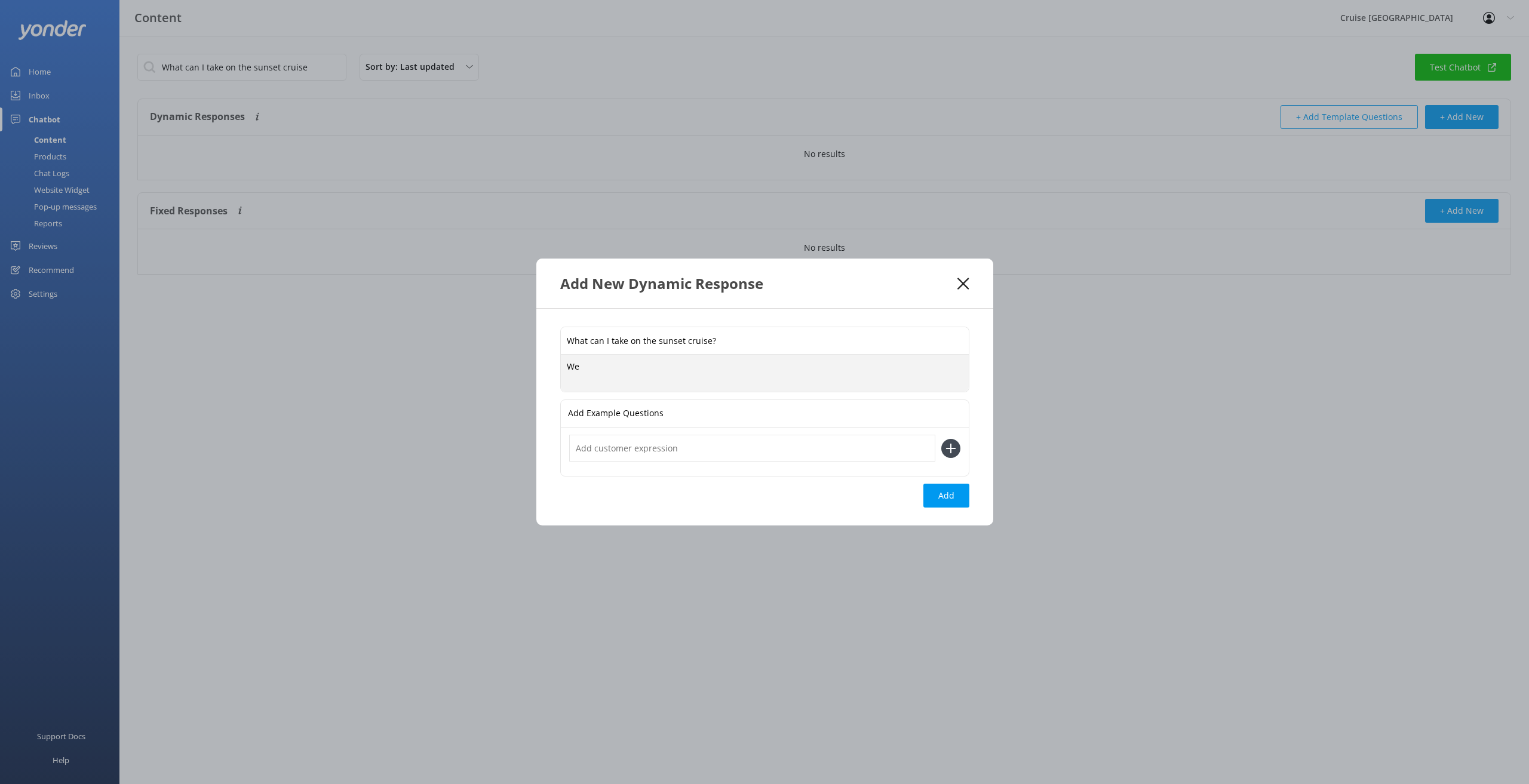
type textarea "W"
drag, startPoint x: 728, startPoint y: 377, endPoint x: 561, endPoint y: 365, distance: 167.4
click at [561, 365] on textarea "You are allowed to bring food and beverages. We do not allow you to bring alcoh…" at bounding box center [765, 373] width 408 height 38
type textarea "Can you be more specific about the item(s) that you are thinking of bringing?"
click at [953, 496] on button "Add" at bounding box center [946, 496] width 46 height 24
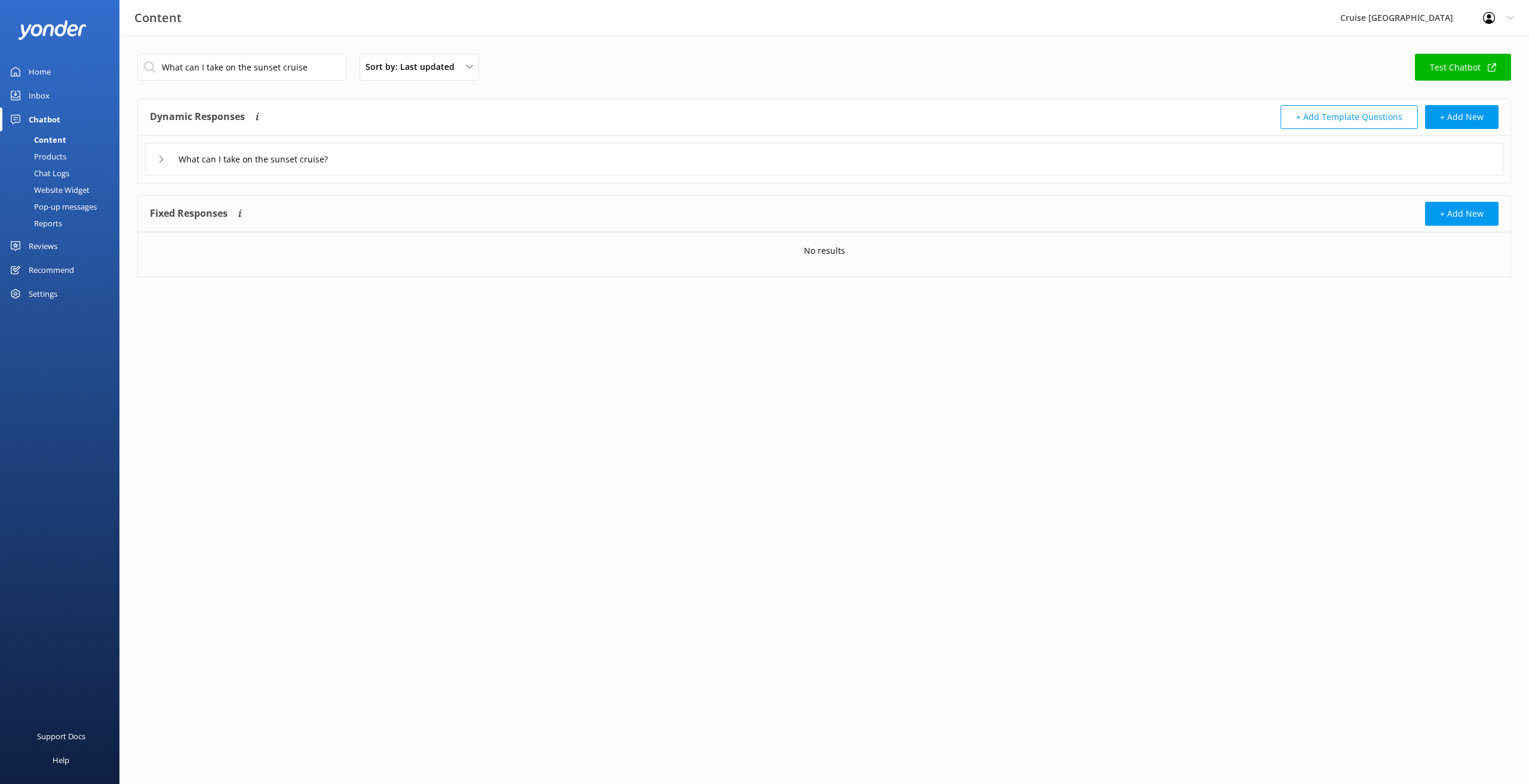
click at [163, 160] on icon at bounding box center [161, 160] width 8 height 8
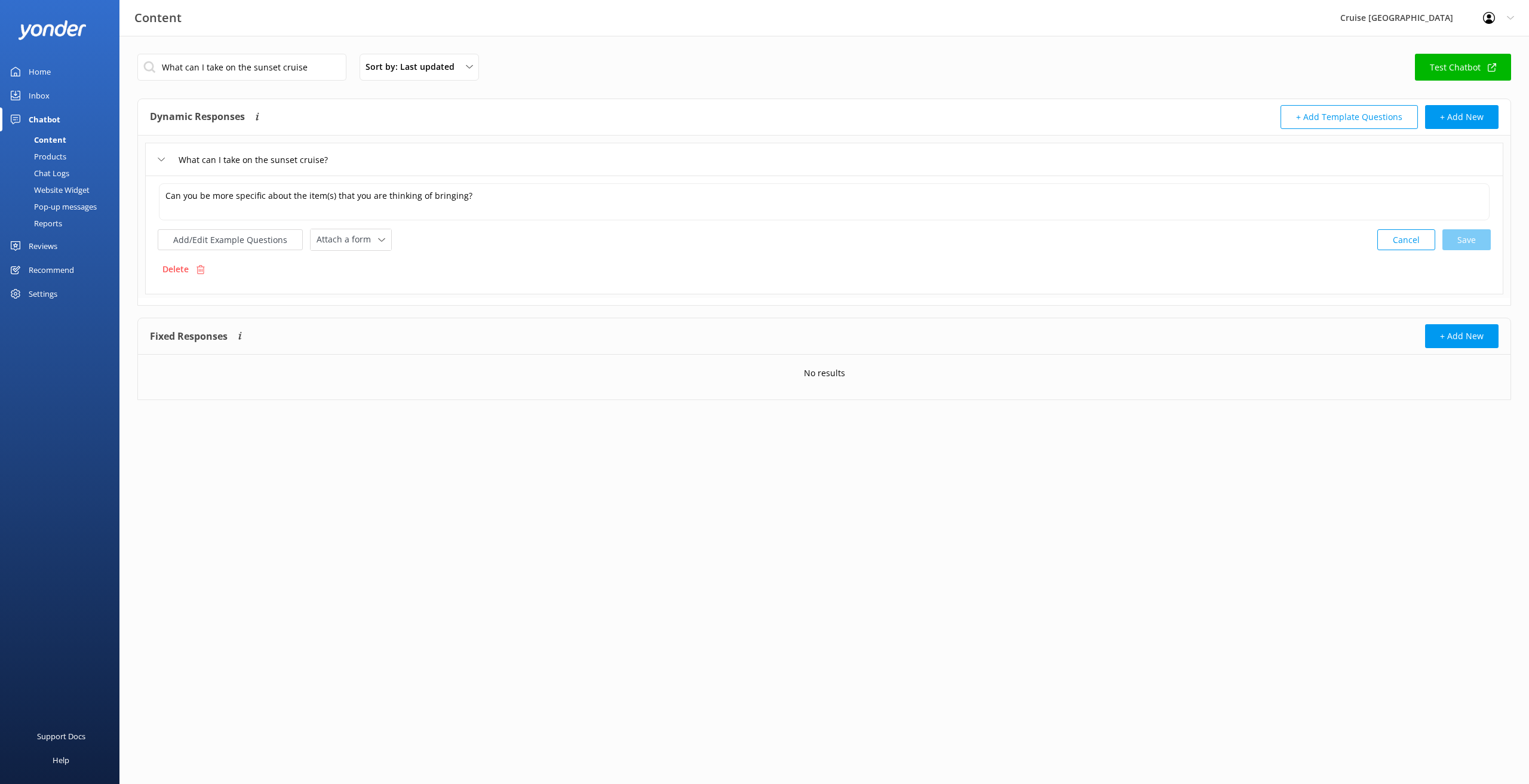
click at [37, 73] on div "Home" at bounding box center [39, 72] width 22 height 24
